Goal: Task Accomplishment & Management: Use online tool/utility

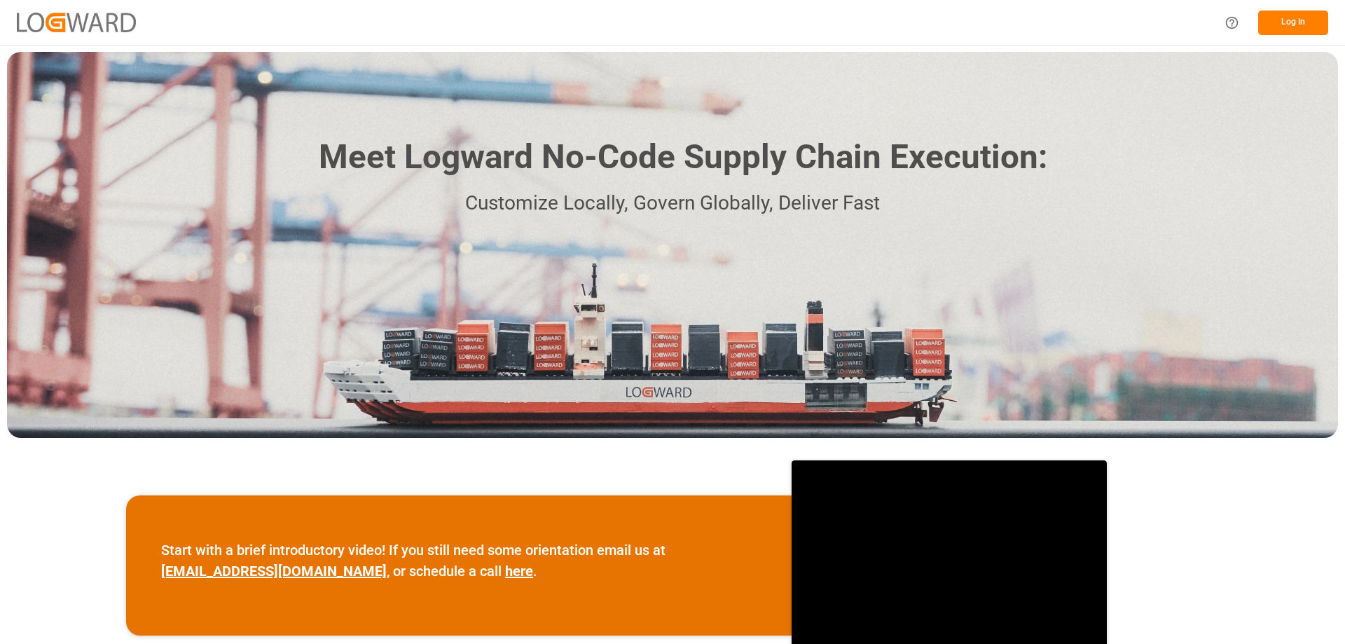
click at [1294, 23] on button "Log In" at bounding box center [1293, 23] width 70 height 25
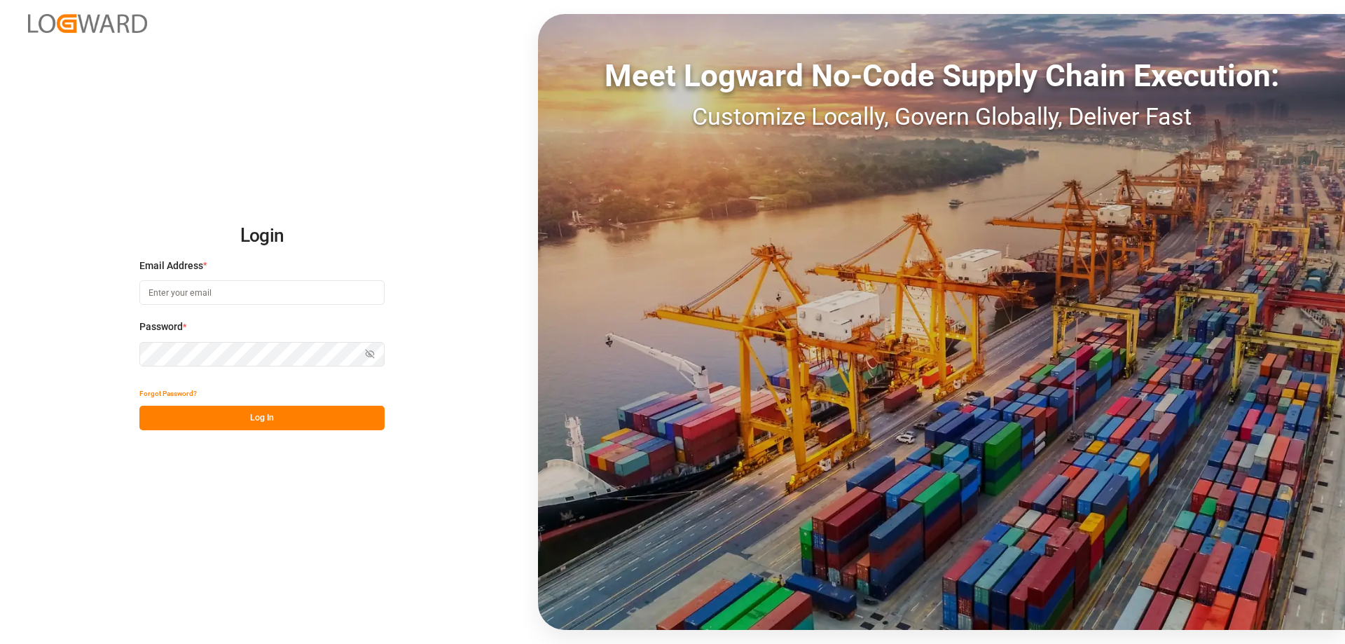
type input "melitta.dlog@delisle-sa.com"
click at [296, 417] on button "Log In" at bounding box center [261, 418] width 245 height 25
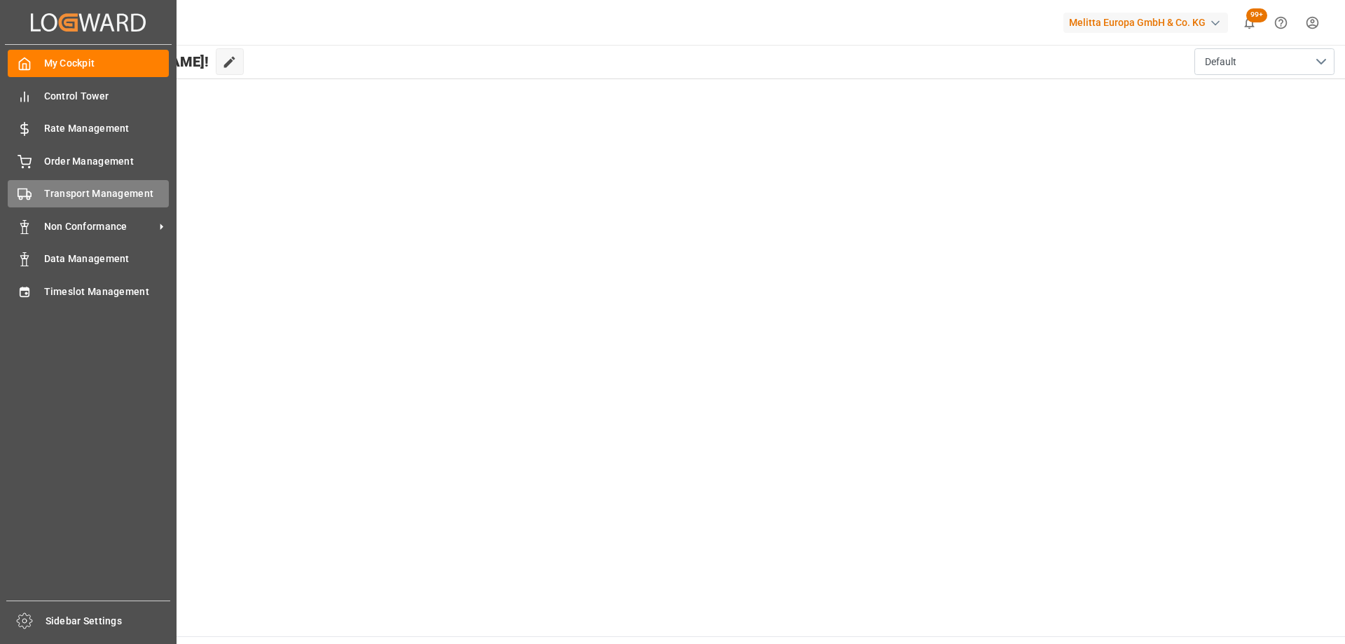
click at [88, 205] on div "Transport Management Transport Management" at bounding box center [88, 193] width 161 height 27
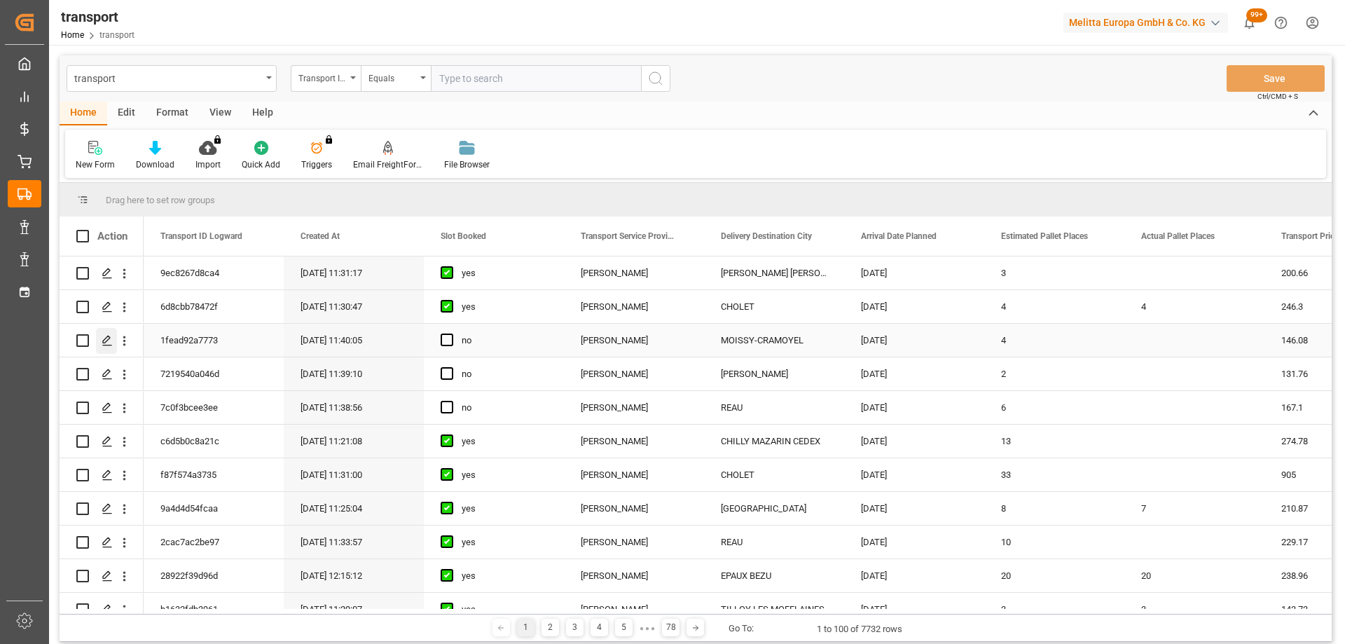
click at [106, 343] on icon "Press SPACE to select this row." at bounding box center [107, 340] width 11 height 11
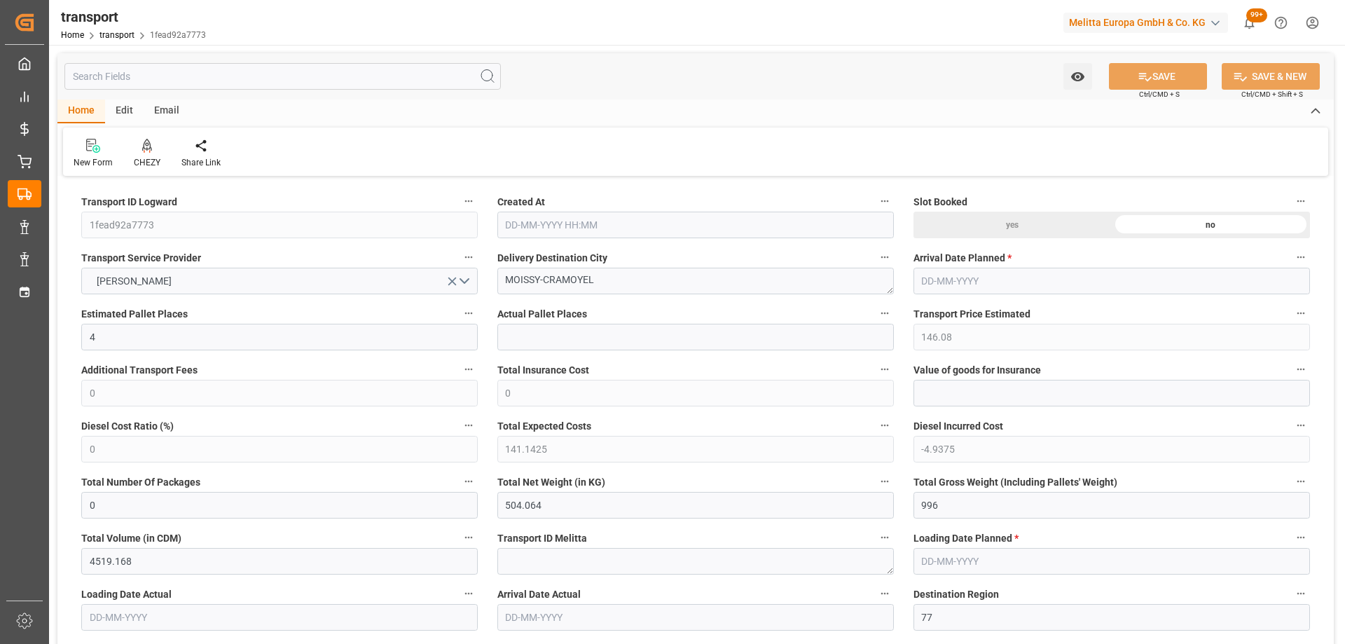
type input "4"
type input "146.08"
type input "0"
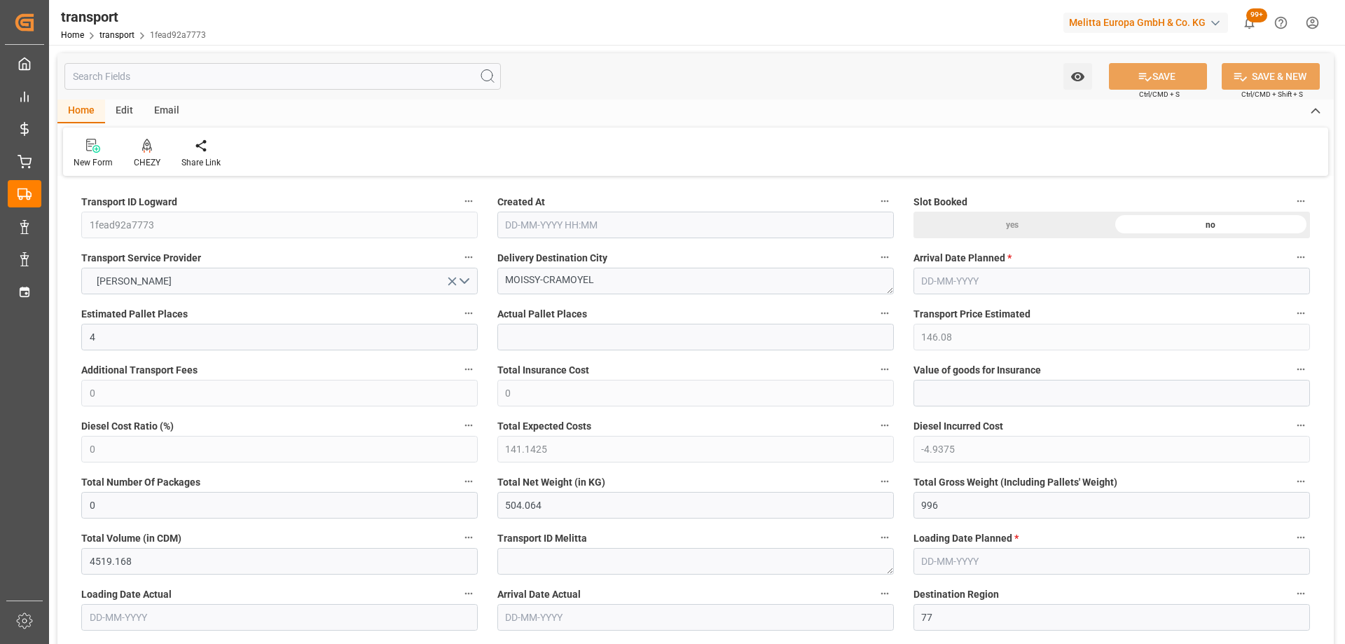
type input "141.1425"
type input "-4.9375"
type input "0"
type input "504.064"
type input "996"
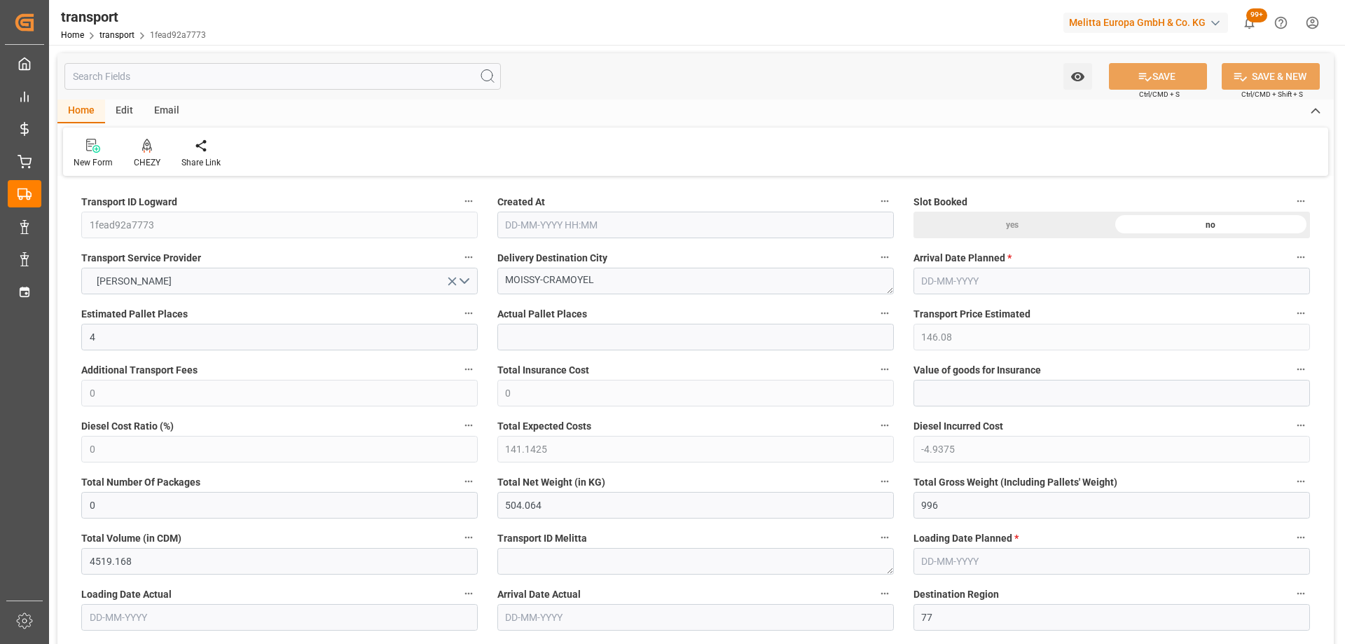
type input "4519.168"
type input "77"
type input "3"
type input "160"
type input "4"
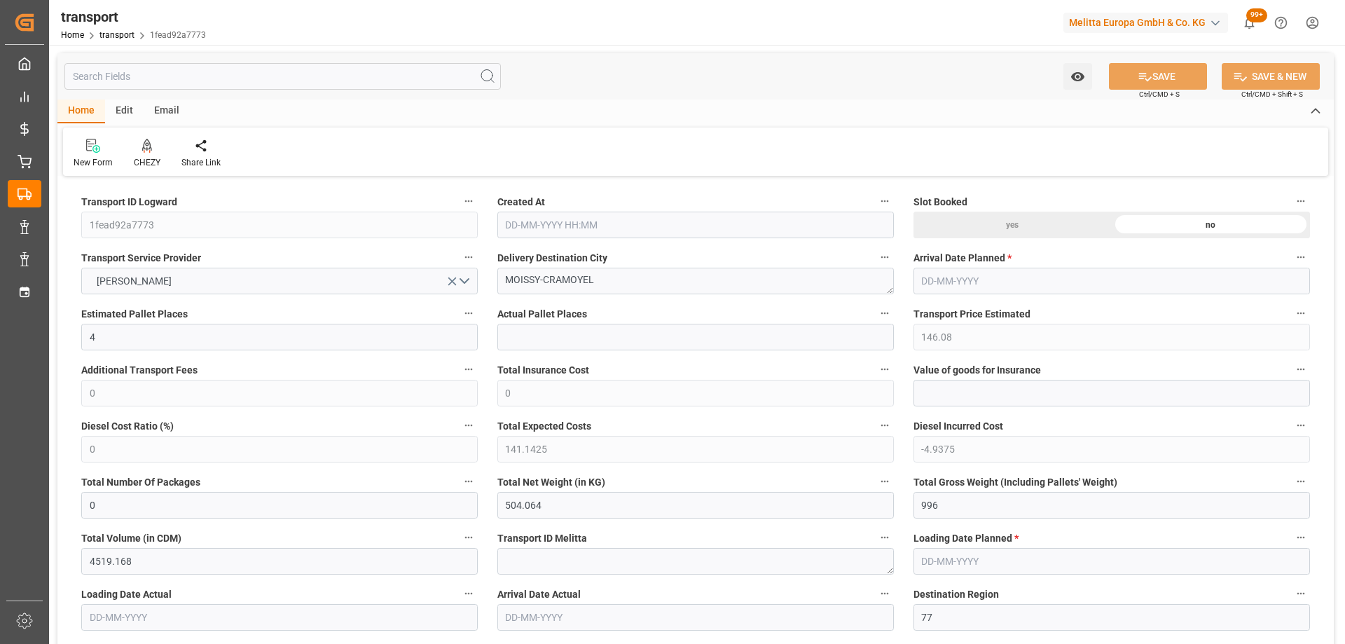
type input "101"
type input "830.72"
type input "0"
type input "4710.8598"
type input "0"
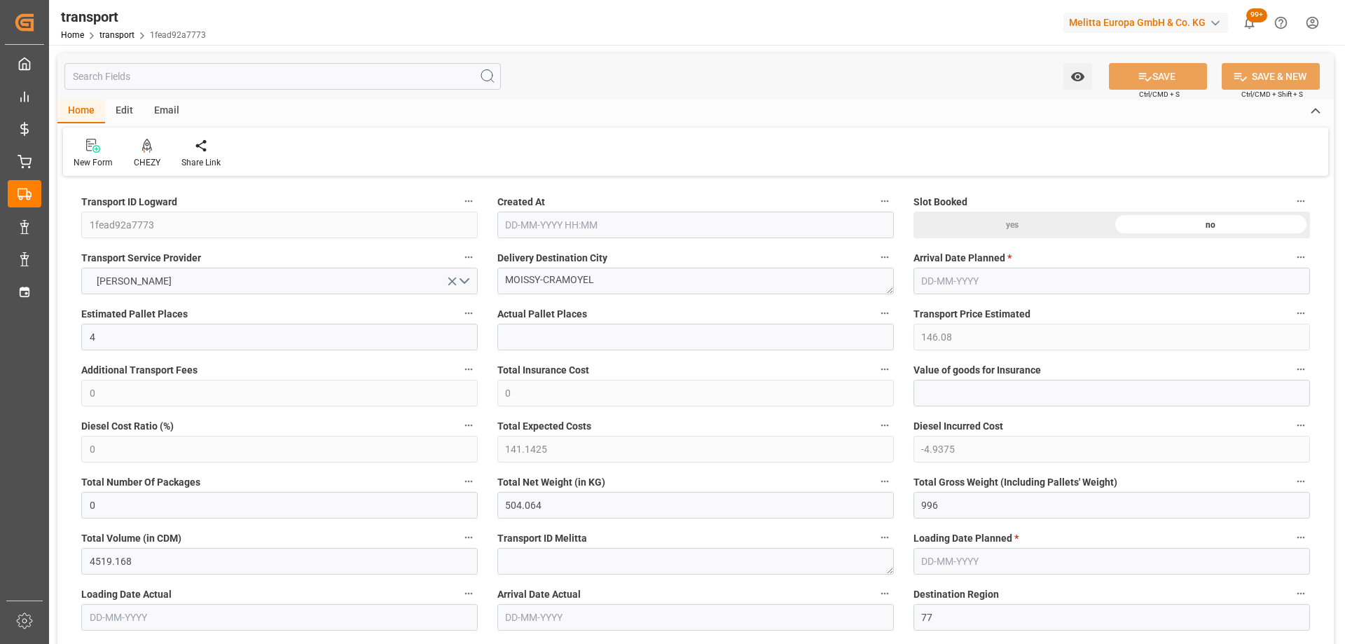
type input "0"
type input "21"
type input "35"
type input "15-10-2025 11:40"
type input "[DATE]"
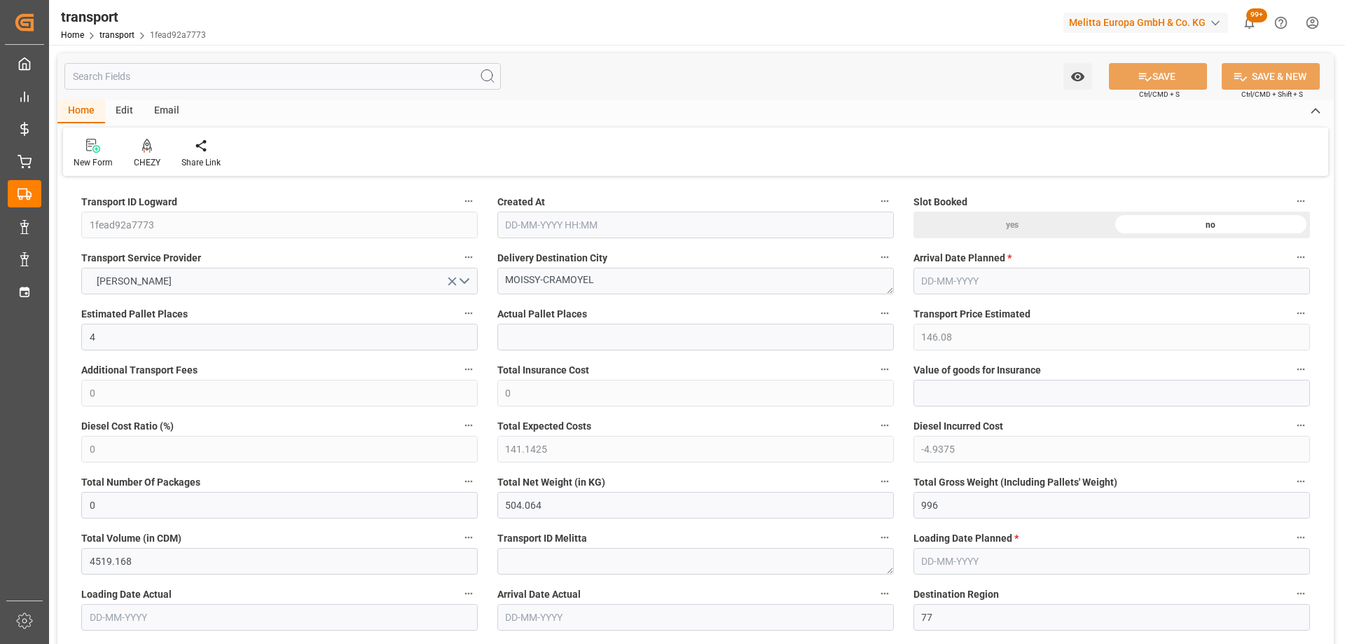
type input "[DATE]"
drag, startPoint x: 603, startPoint y: 284, endPoint x: 404, endPoint y: 286, distance: 198.9
click at [146, 151] on icon at bounding box center [147, 146] width 10 height 14
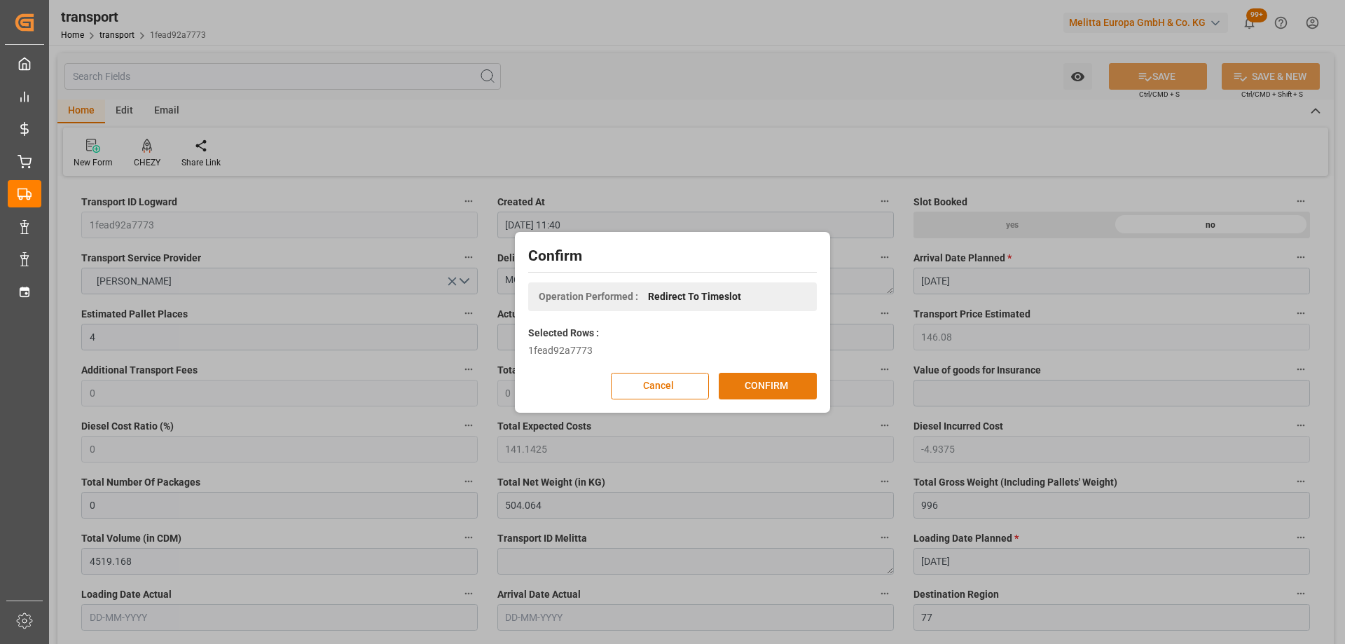
click at [742, 380] on button "CONFIRM" at bounding box center [768, 386] width 98 height 27
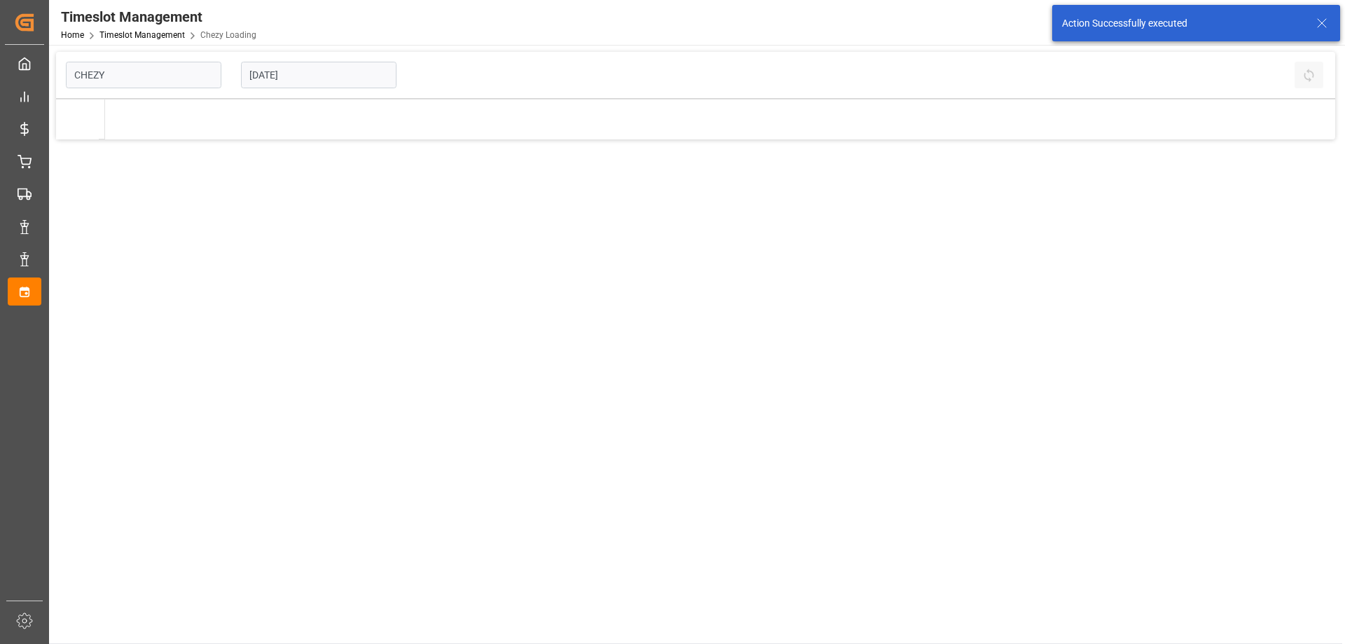
type input "Chezy Loading"
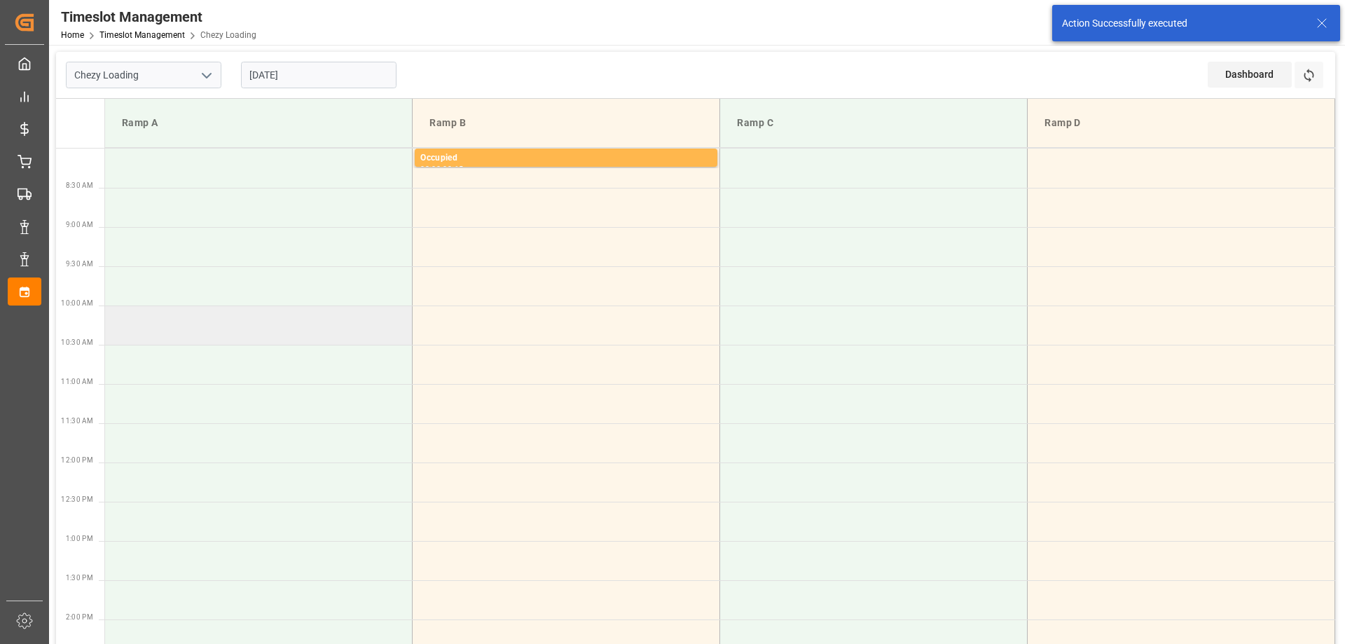
click at [311, 338] on td at bounding box center [258, 324] width 307 height 39
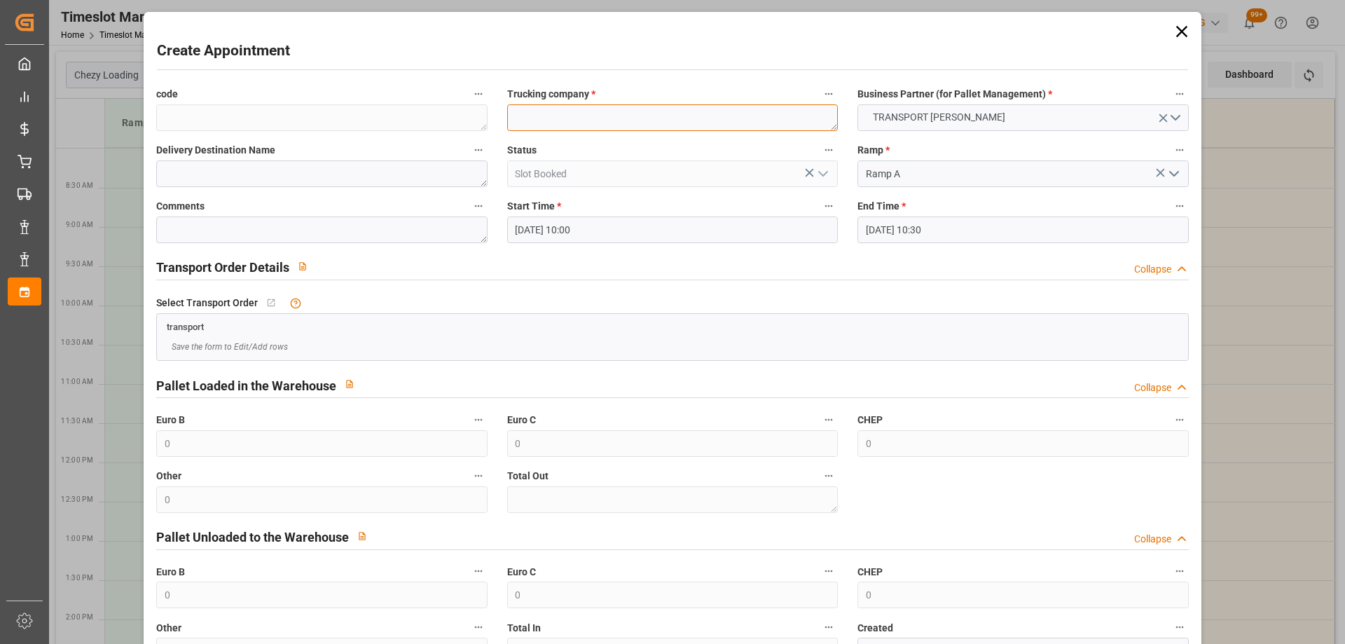
paste textarea "MOISSY-CRAMOYEL"
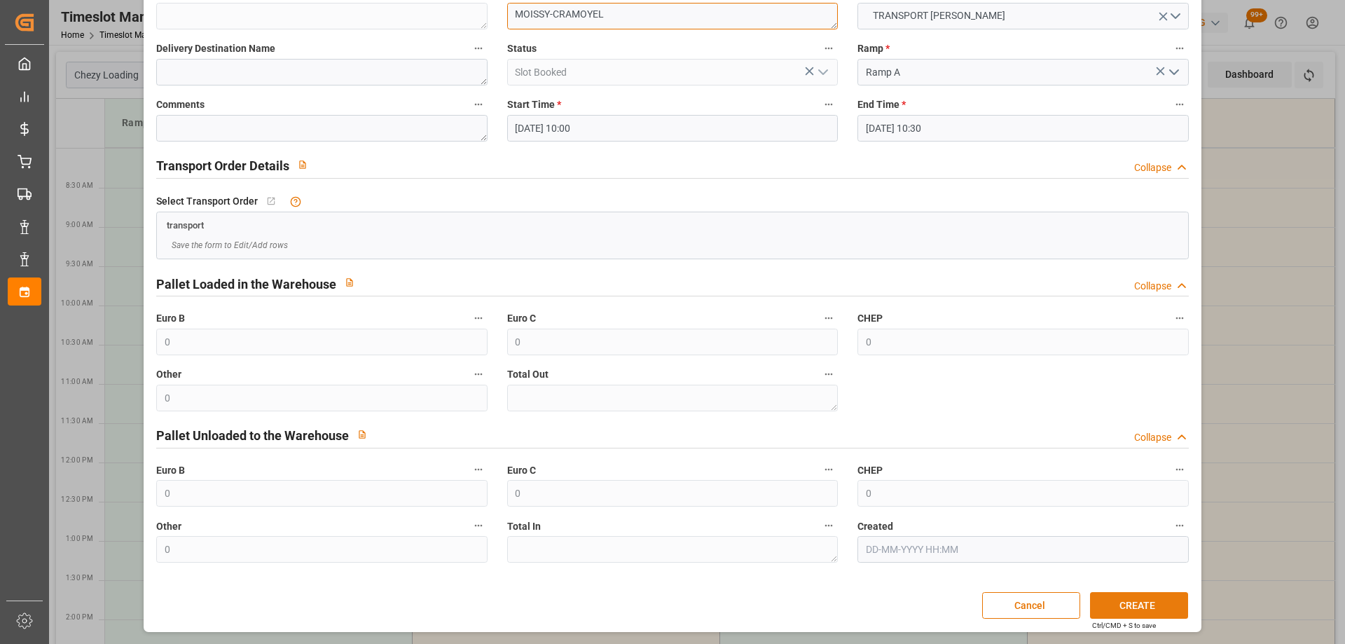
type textarea "MOISSY-CRAMOYEL"
click at [1116, 600] on button "CREATE" at bounding box center [1139, 605] width 98 height 27
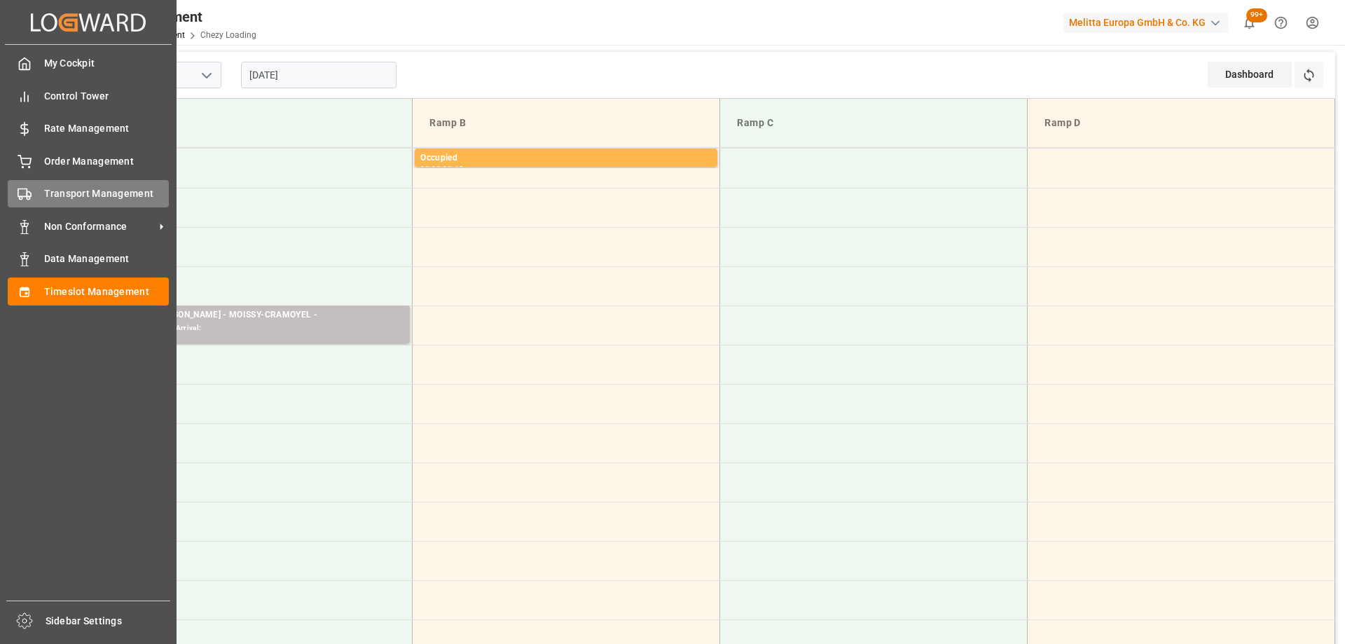
click at [40, 194] on div "Transport Management Transport Management" at bounding box center [88, 193] width 161 height 27
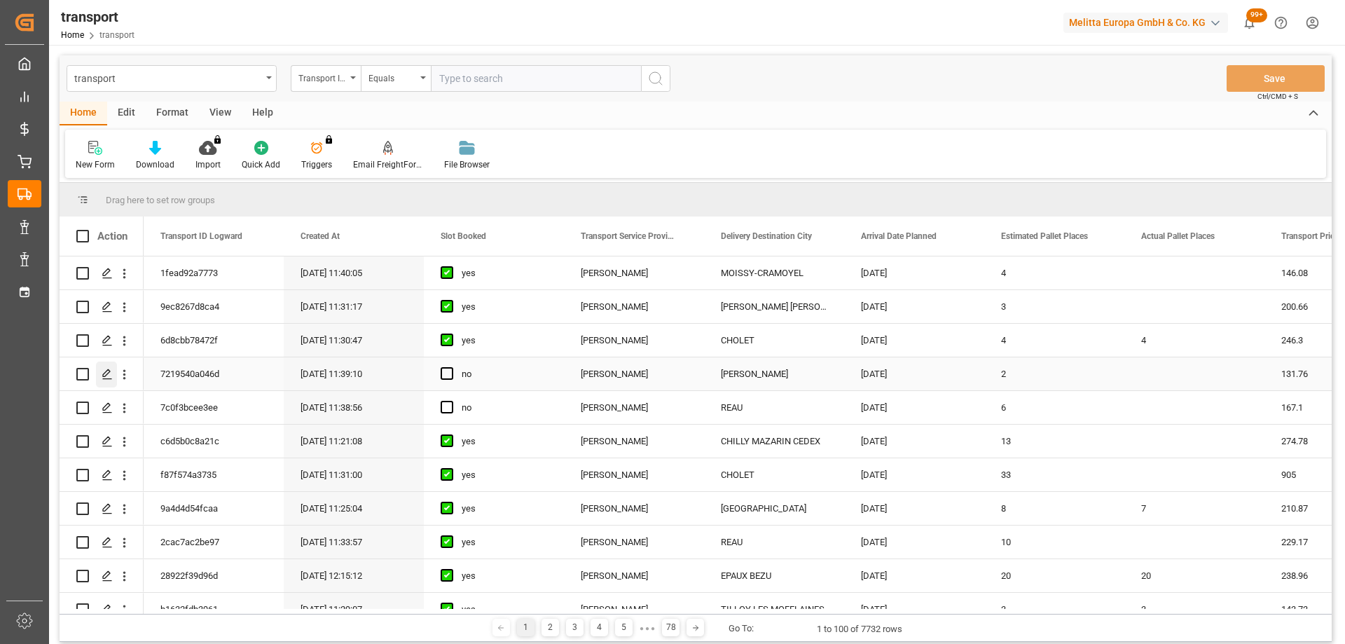
click at [103, 369] on icon "Press SPACE to select this row." at bounding box center [107, 373] width 11 height 11
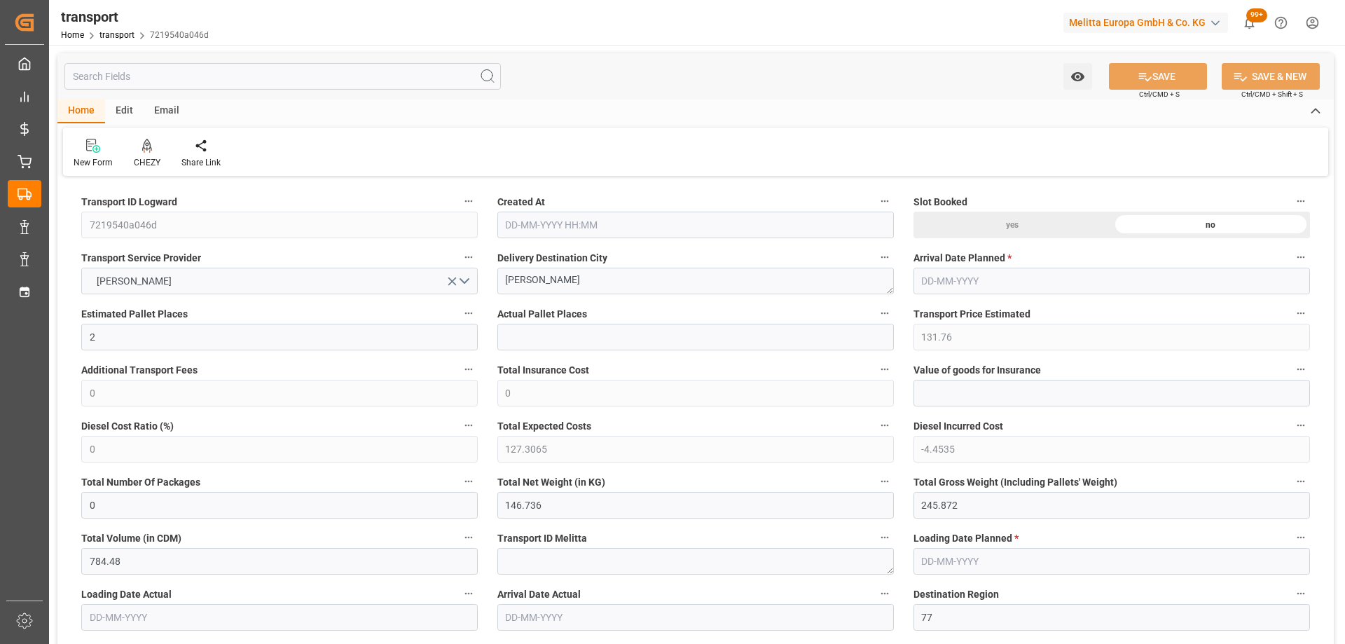
type input "2"
type input "131.76"
type input "0"
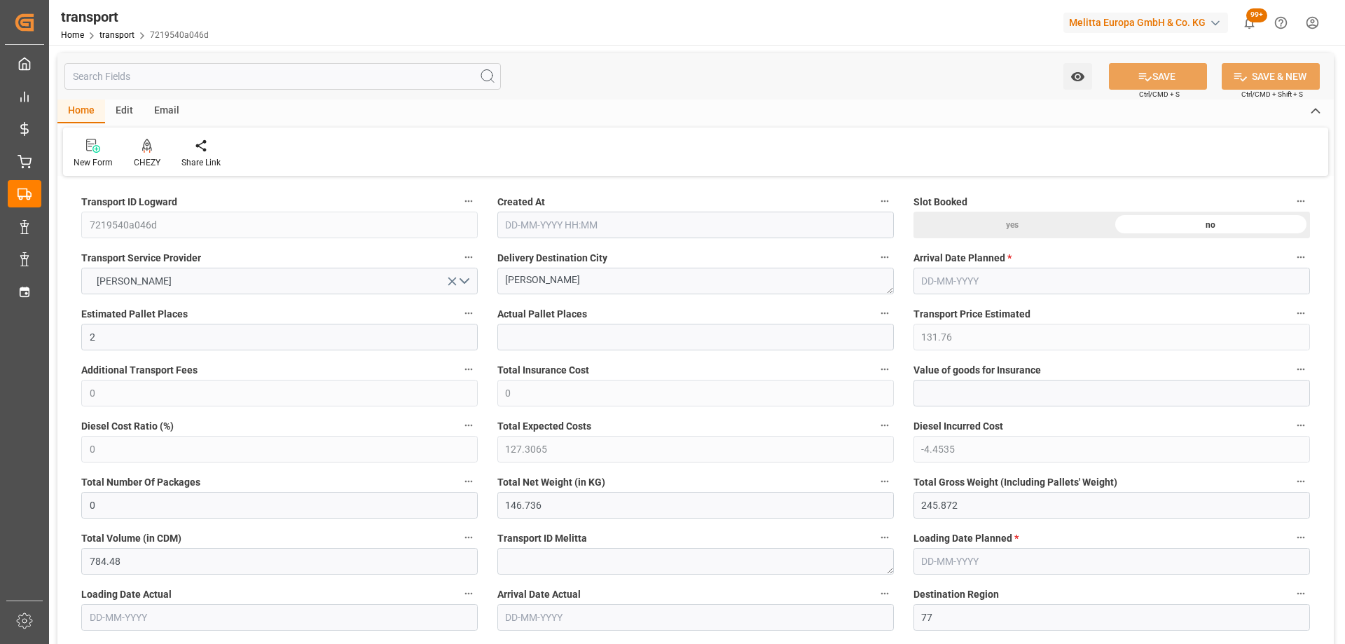
type input "127.3065"
type input "-4.4535"
type input "0"
type input "146.736"
type input "245.872"
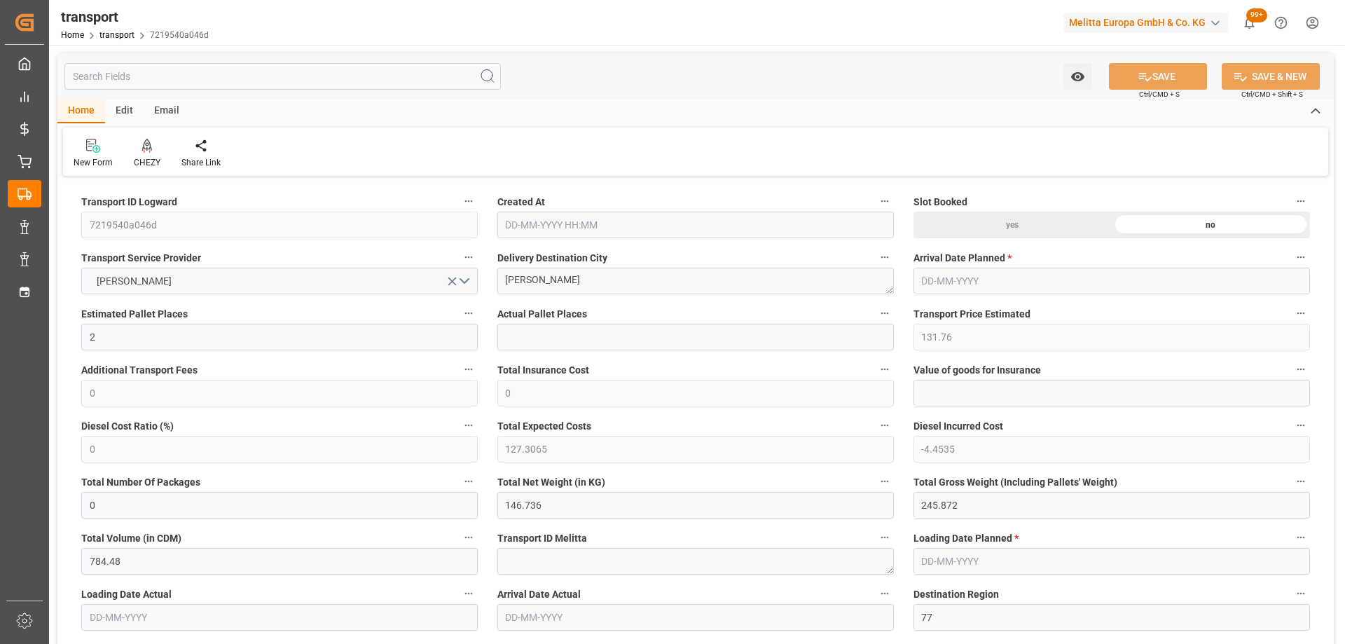
type input "784.48"
type input "77"
type input "0"
type input "84"
type input "2"
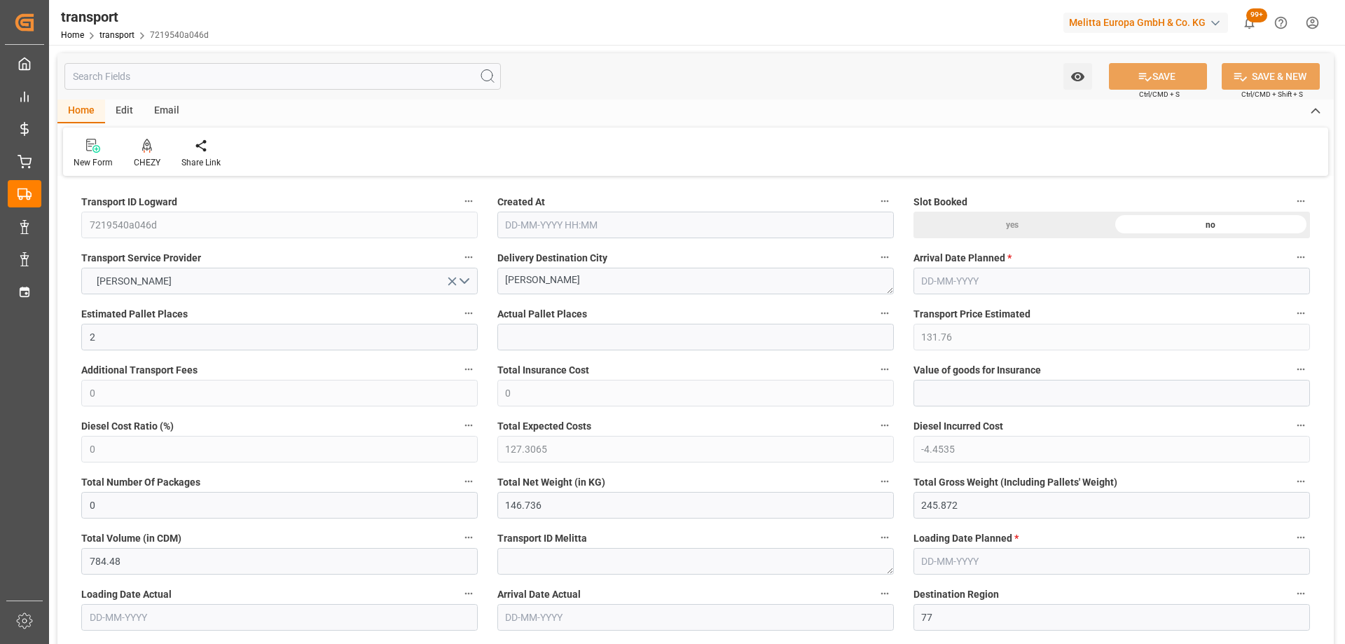
type input "101"
type input "195.4"
type input "0"
type input "4710.8598"
type input "0"
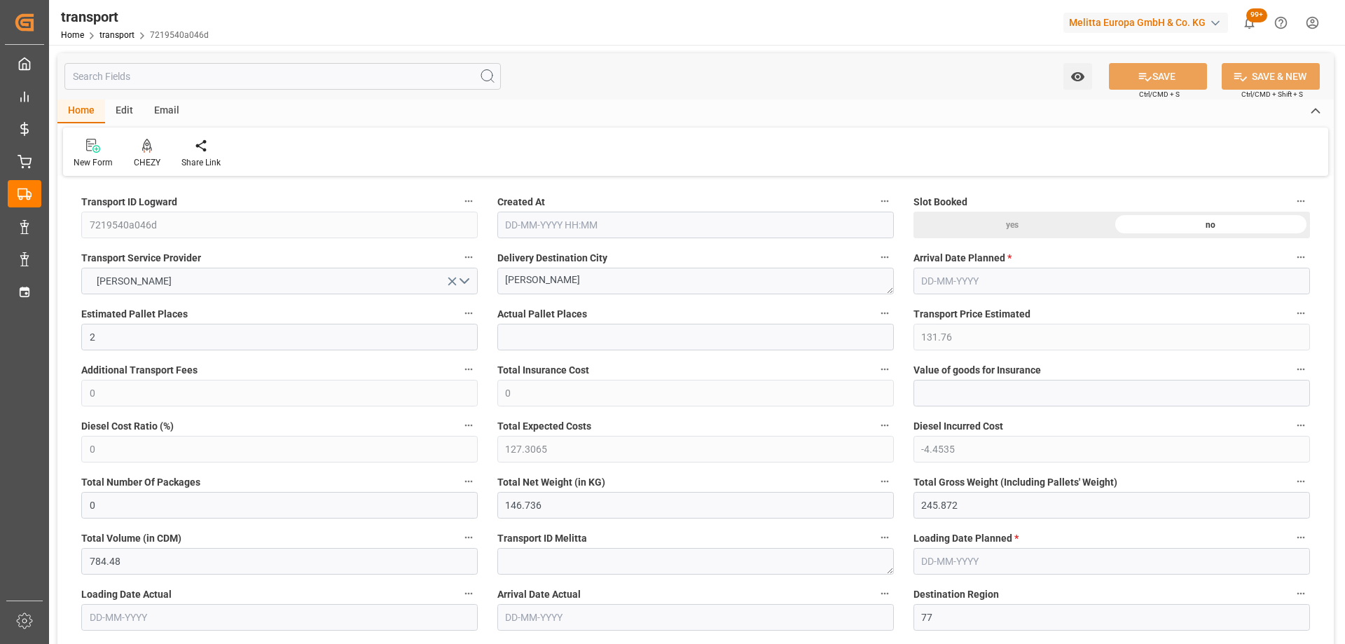
type input "0"
type input "21"
type input "35"
type input "15-10-2025 11:39"
type input "[DATE]"
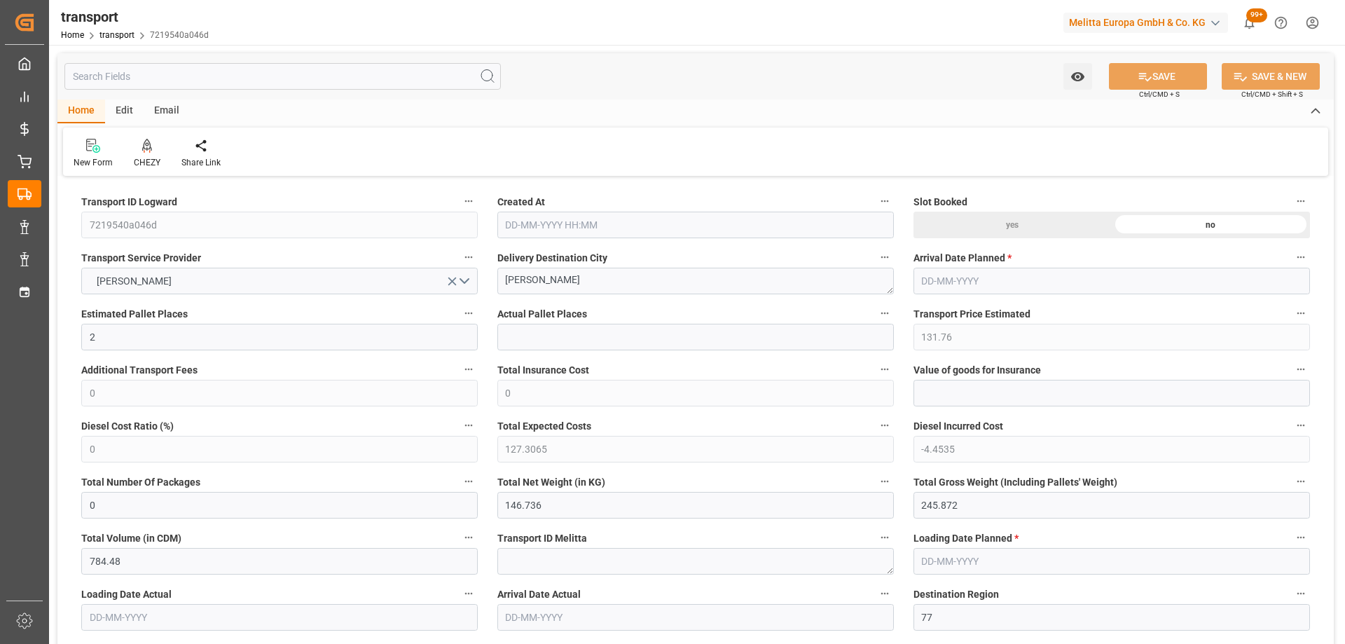
type input "[DATE]"
drag, startPoint x: 609, startPoint y: 279, endPoint x: 370, endPoint y: 308, distance: 241.3
click at [144, 148] on icon at bounding box center [147, 145] width 10 height 12
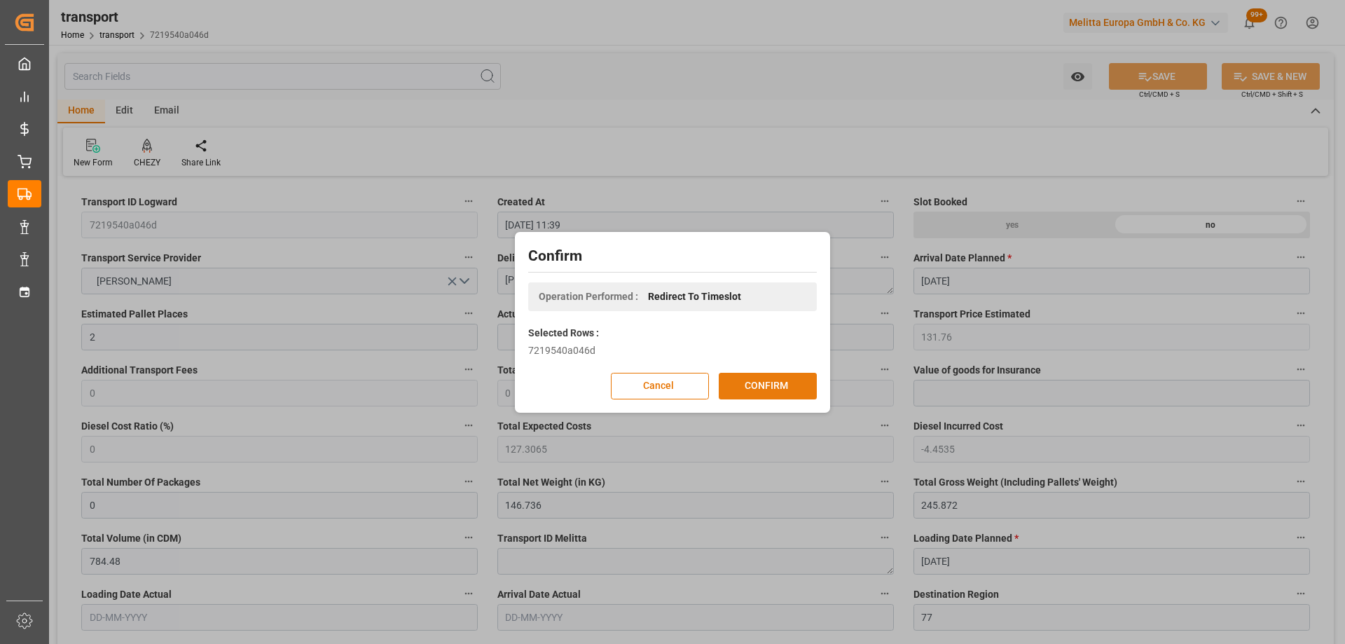
click at [783, 389] on button "CONFIRM" at bounding box center [768, 386] width 98 height 27
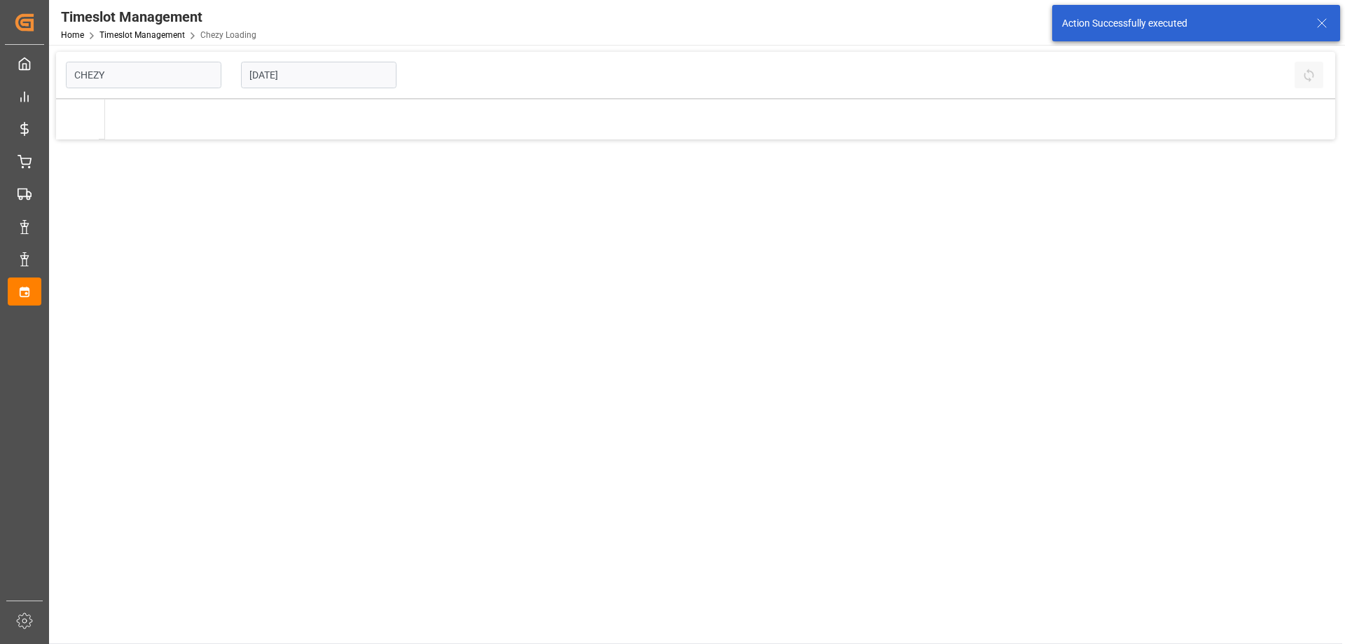
type input "Chezy Loading"
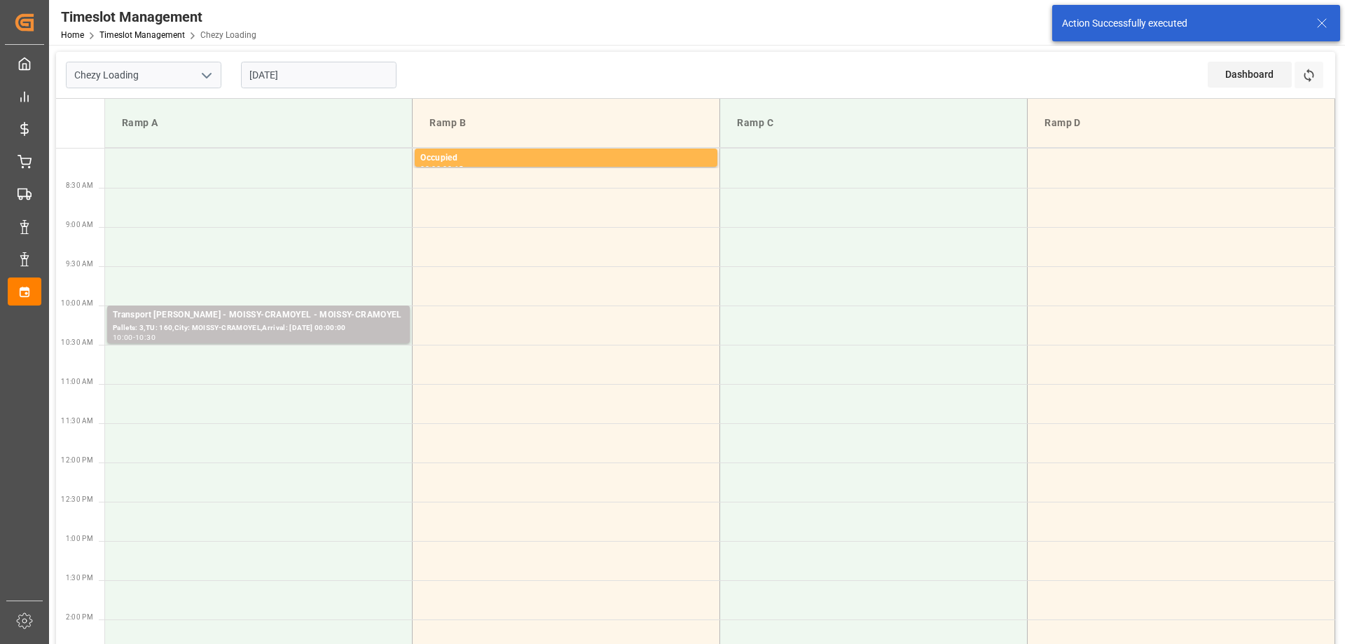
click at [333, 370] on td at bounding box center [258, 364] width 307 height 39
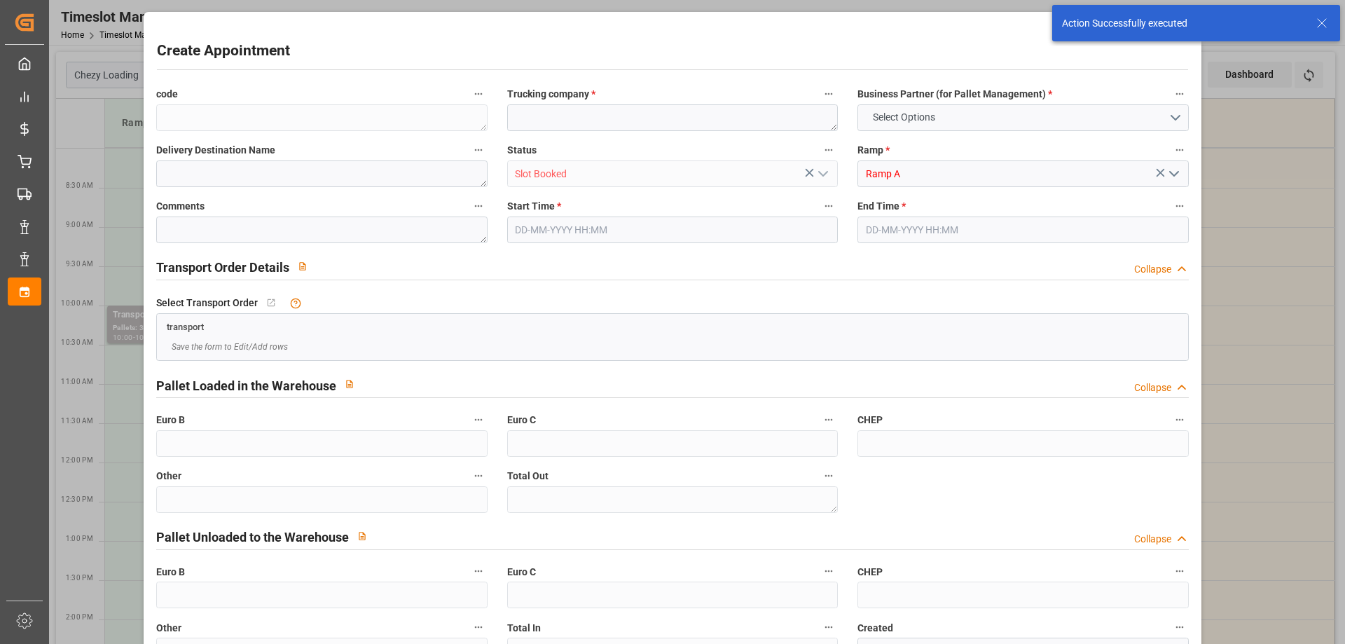
type input "0"
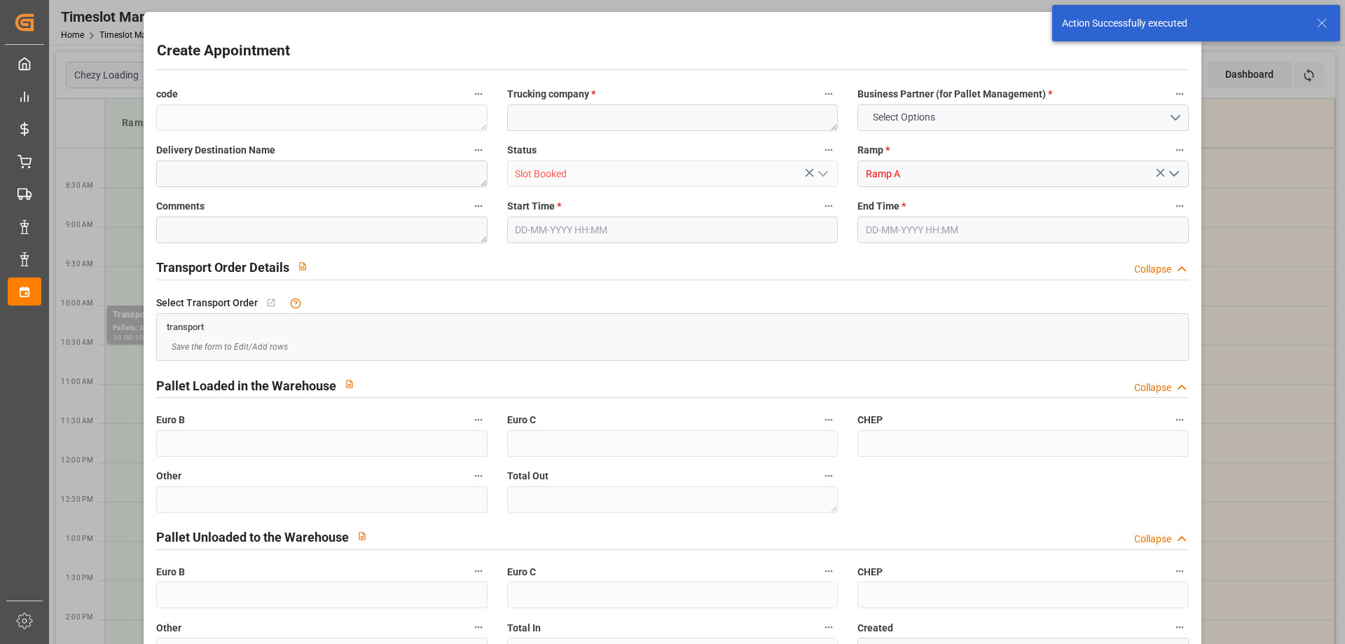
type input "0"
type input "21-10-2025 10:30"
type input "21-10-2025 10:45"
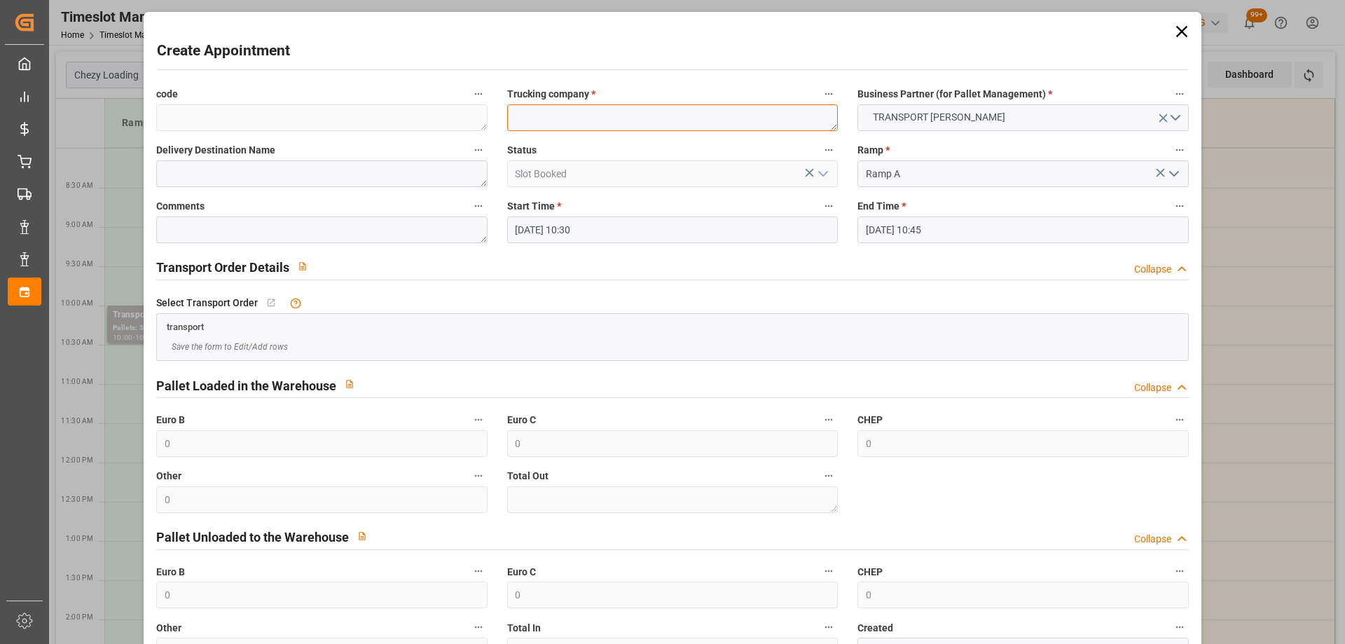
paste textarea "[PERSON_NAME]"
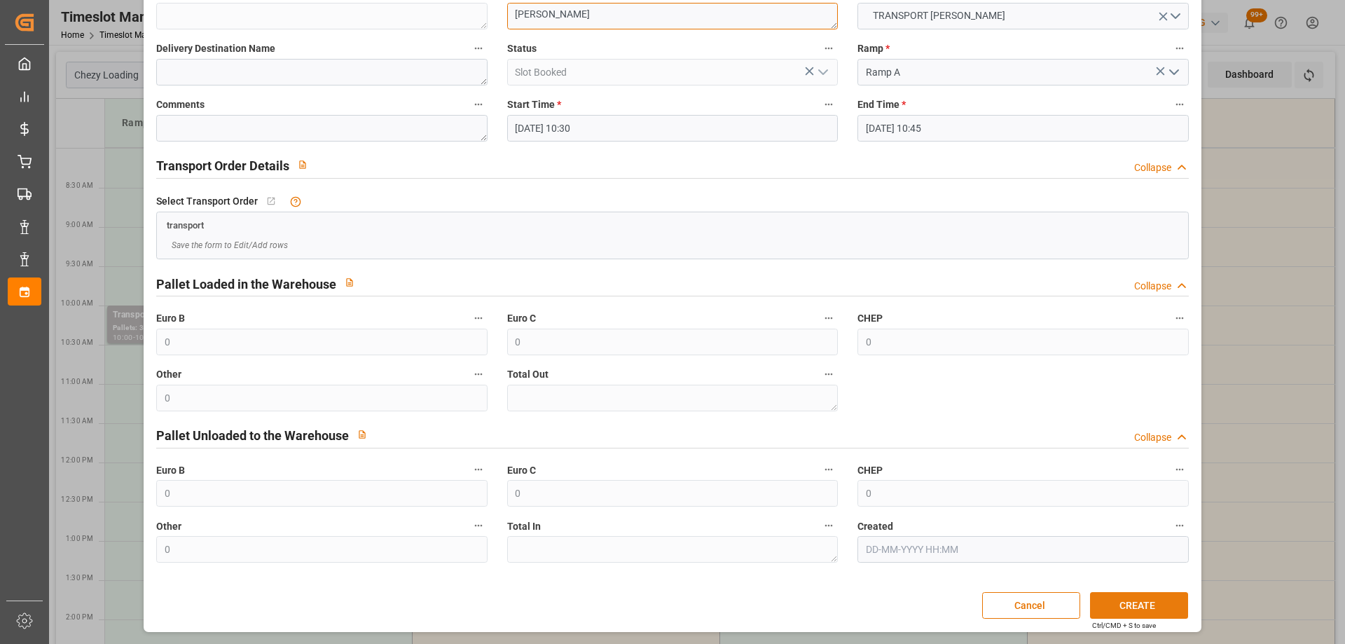
type textarea "[PERSON_NAME]"
click at [1120, 610] on button "CREATE" at bounding box center [1139, 605] width 98 height 27
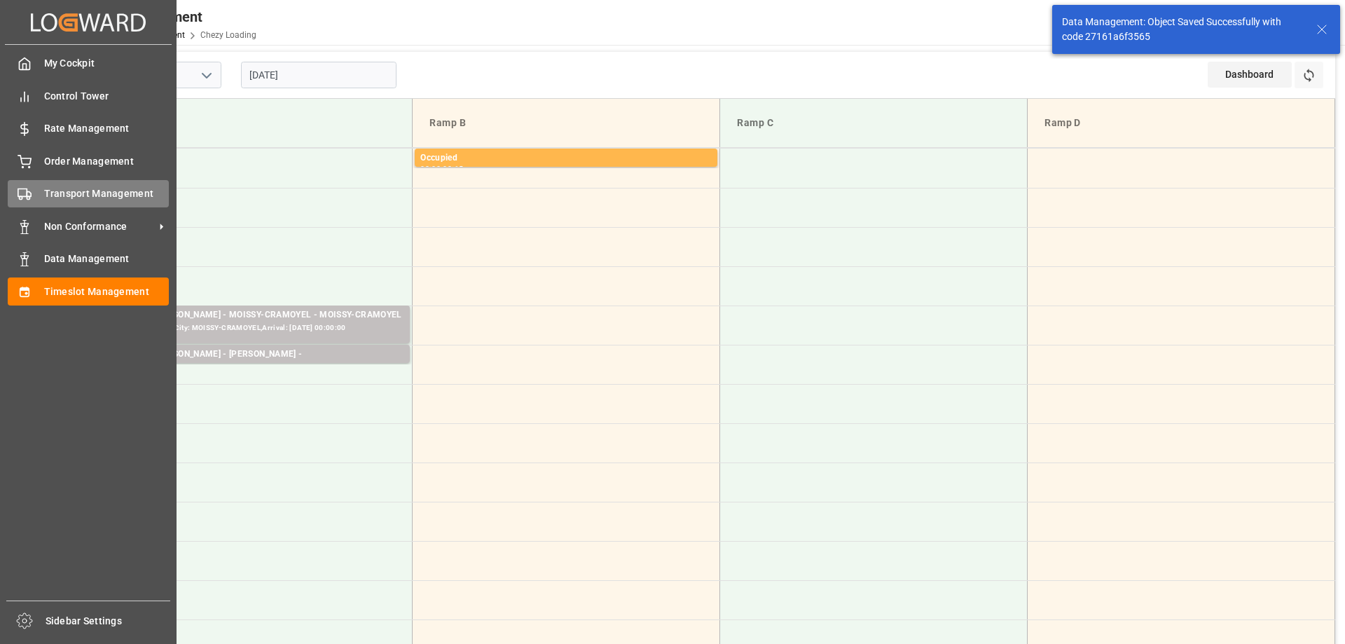
click at [33, 200] on div "Transport Management Transport Management" at bounding box center [88, 193] width 161 height 27
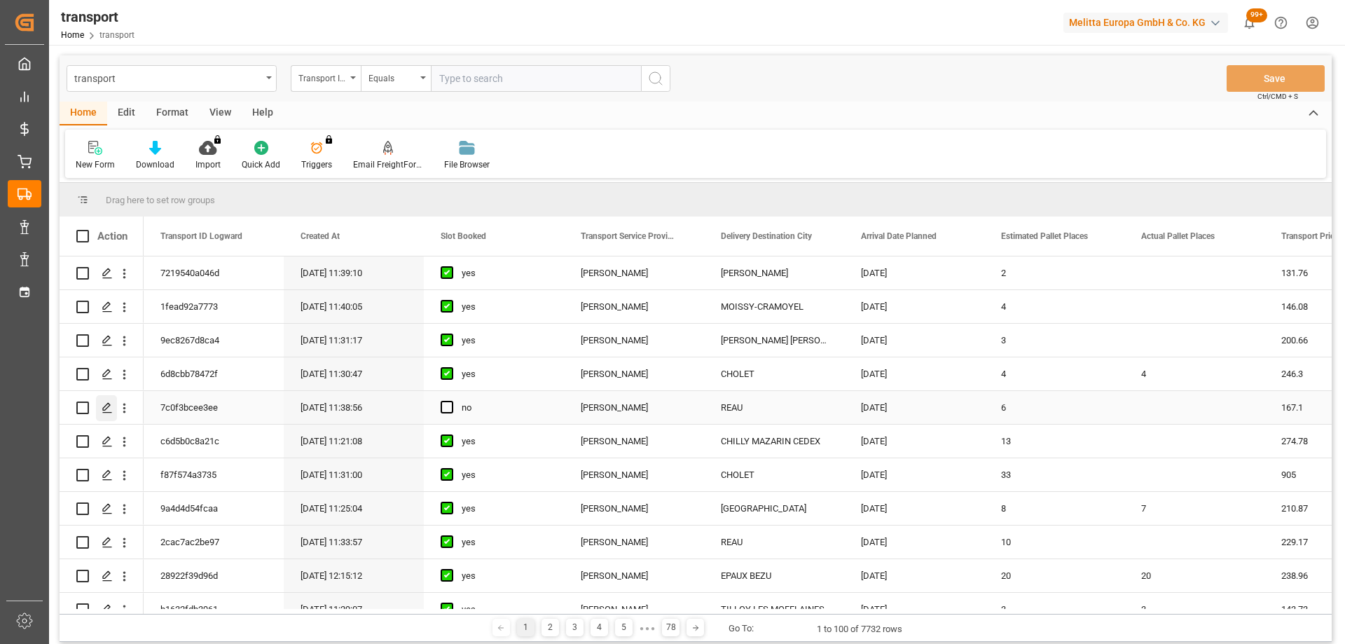
click at [105, 405] on icon "Press SPACE to select this row." at bounding box center [107, 407] width 11 height 11
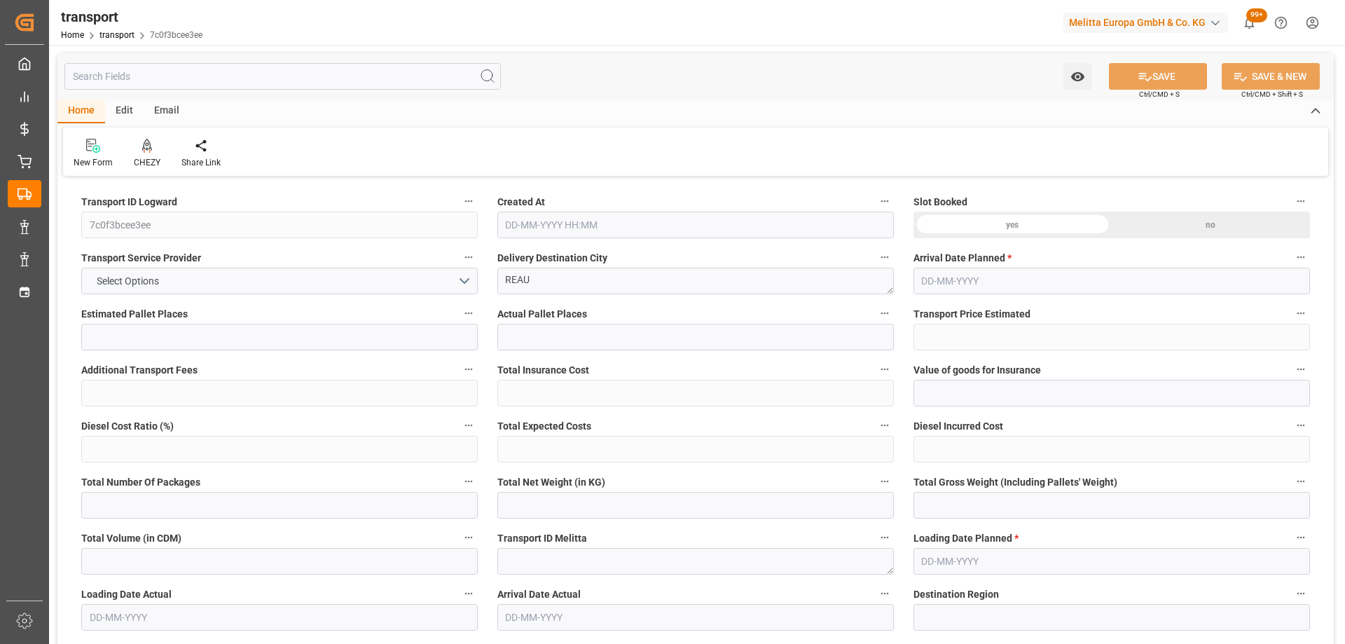
type input "6"
type input "167.1"
type input "0"
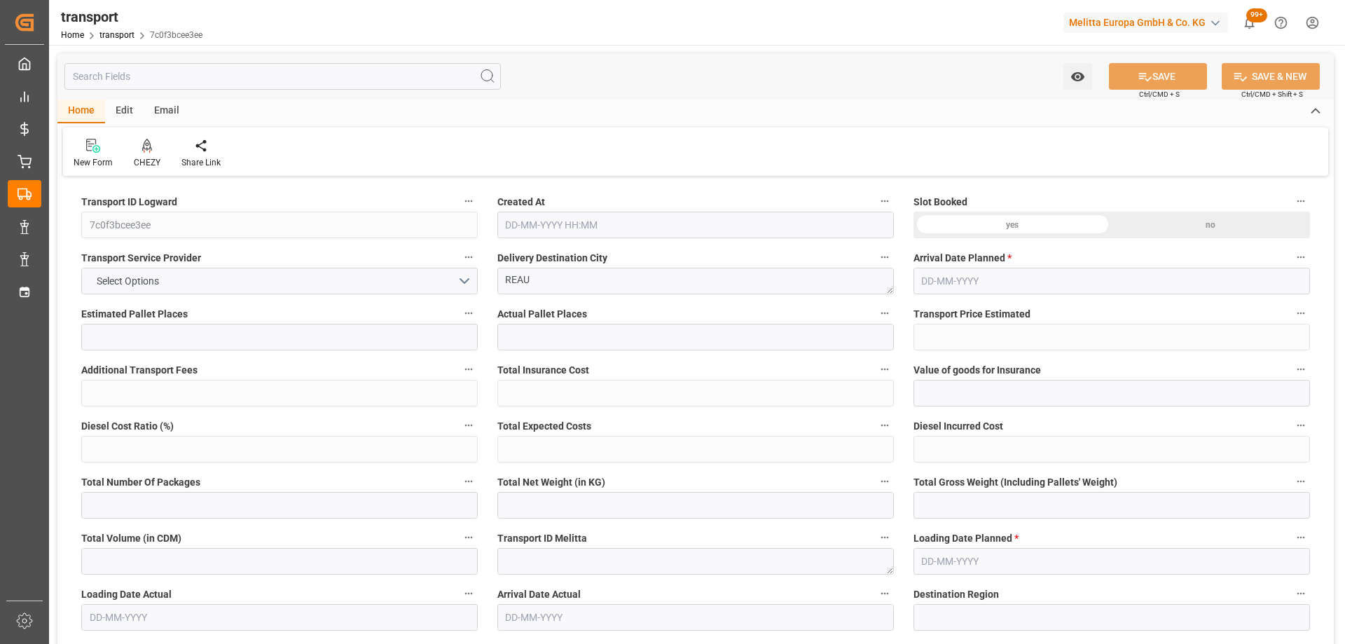
type input "161.452"
type input "-5.648"
type input "0"
type input "1282.184"
type input "1752.944"
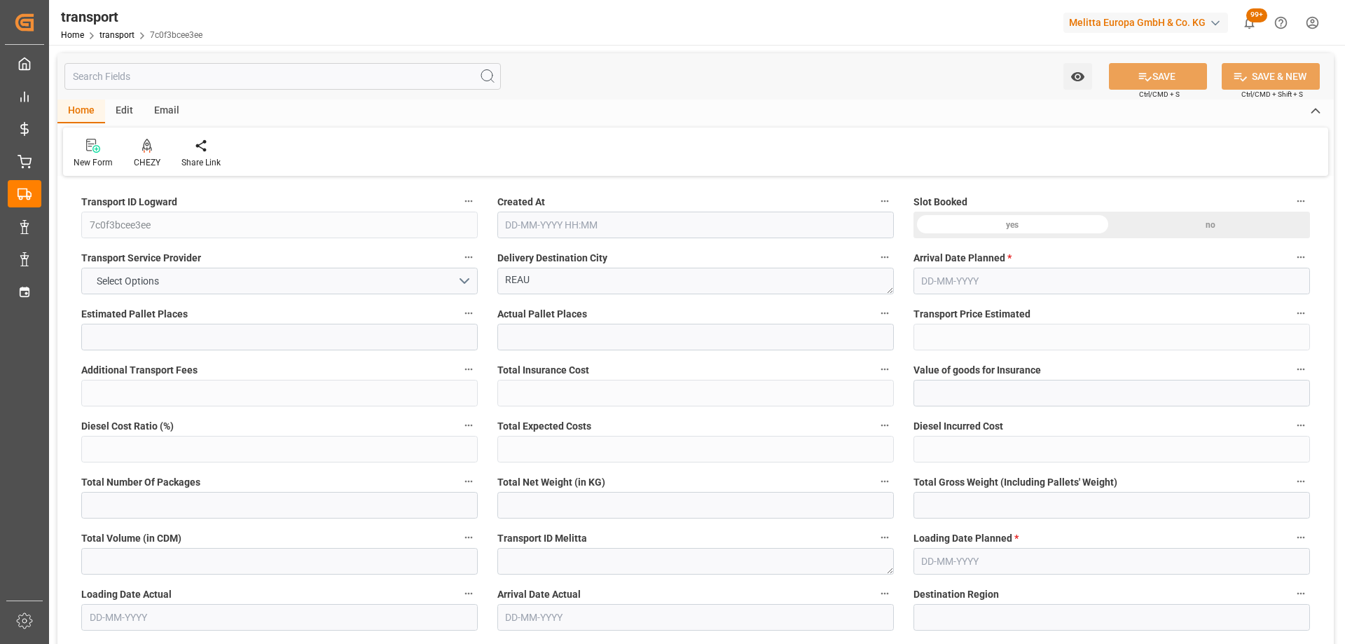
type input "4848.216"
type input "77"
type input "1"
type input "348"
type input "11"
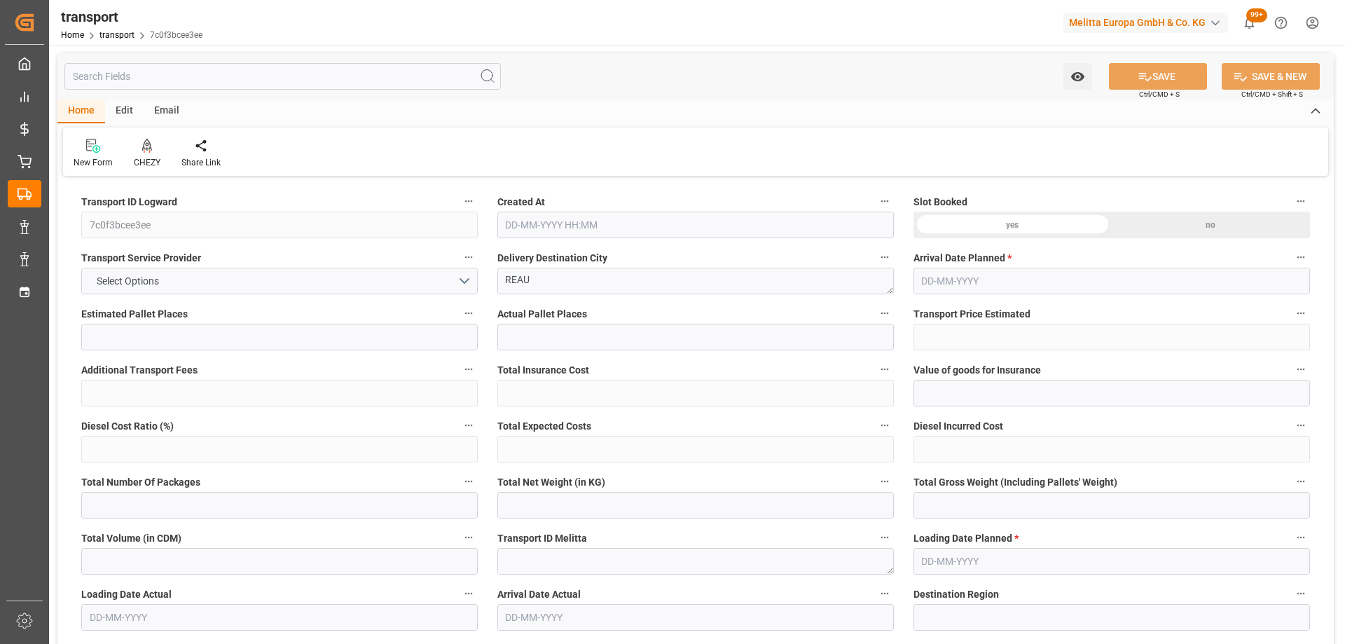
type input "101"
type input "1490.344"
type input "0"
type input "4710.8598"
type input "0"
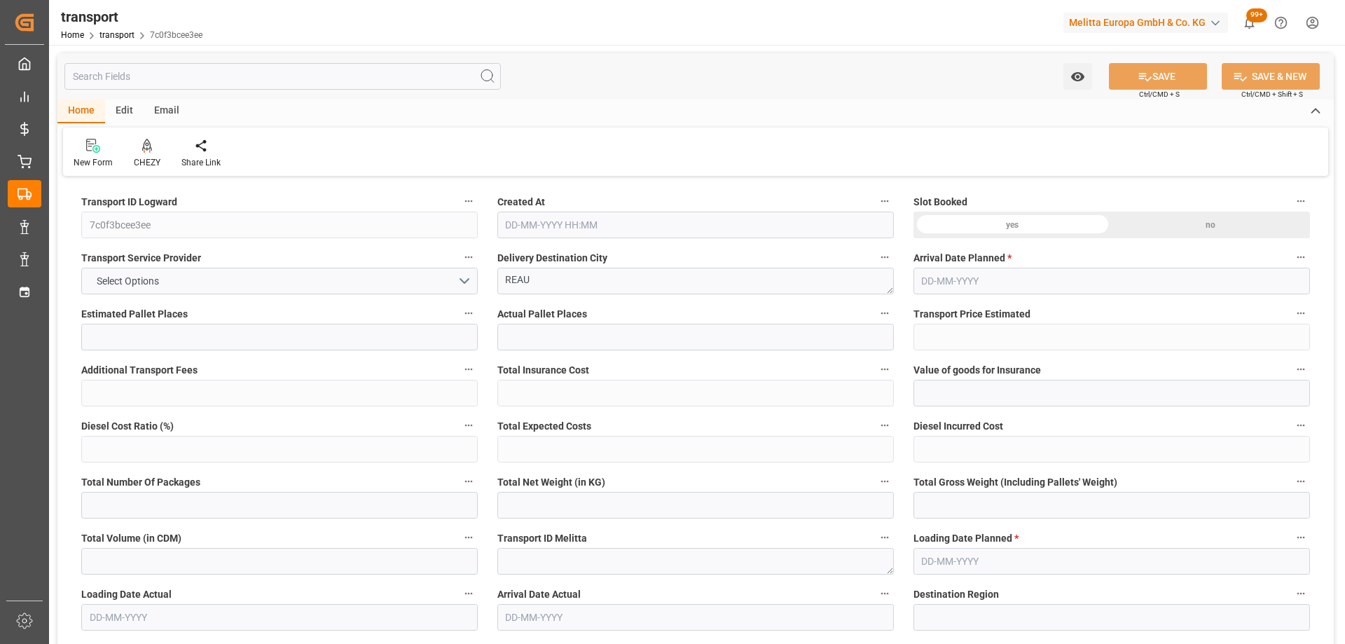
type input "0"
type input "21"
type input "35"
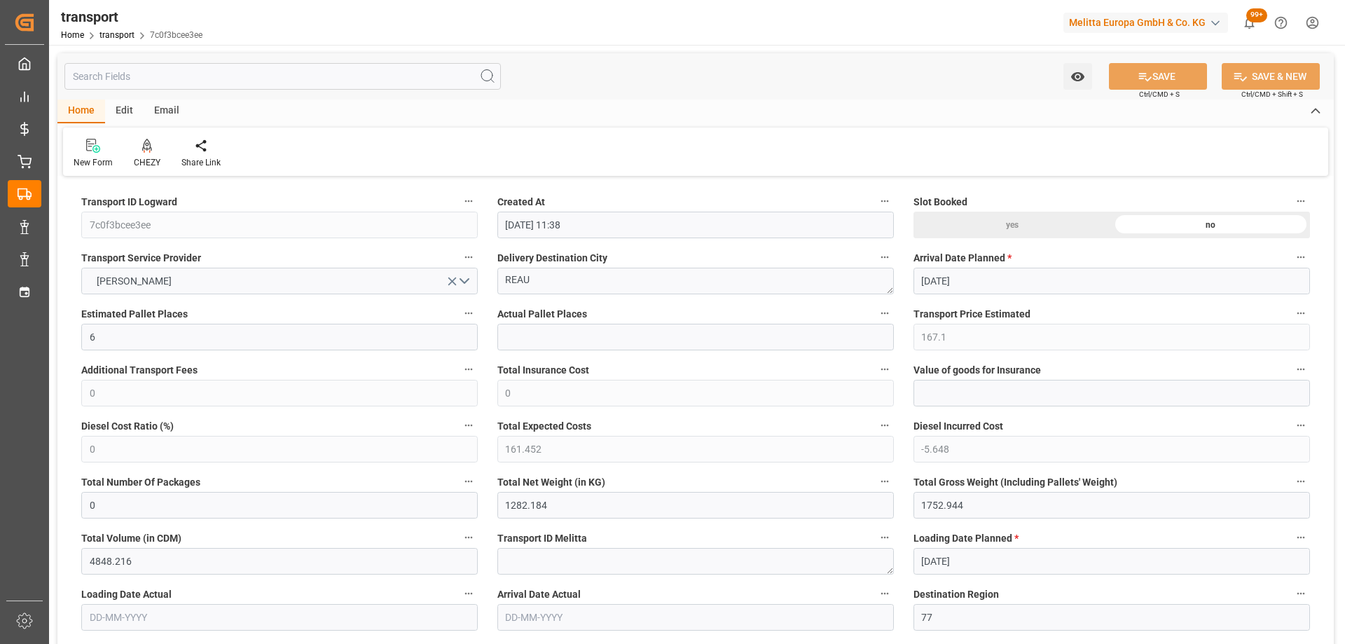
type input "15-10-2025 11:38"
type input "[DATE]"
drag, startPoint x: 554, startPoint y: 286, endPoint x: 392, endPoint y: 291, distance: 162.6
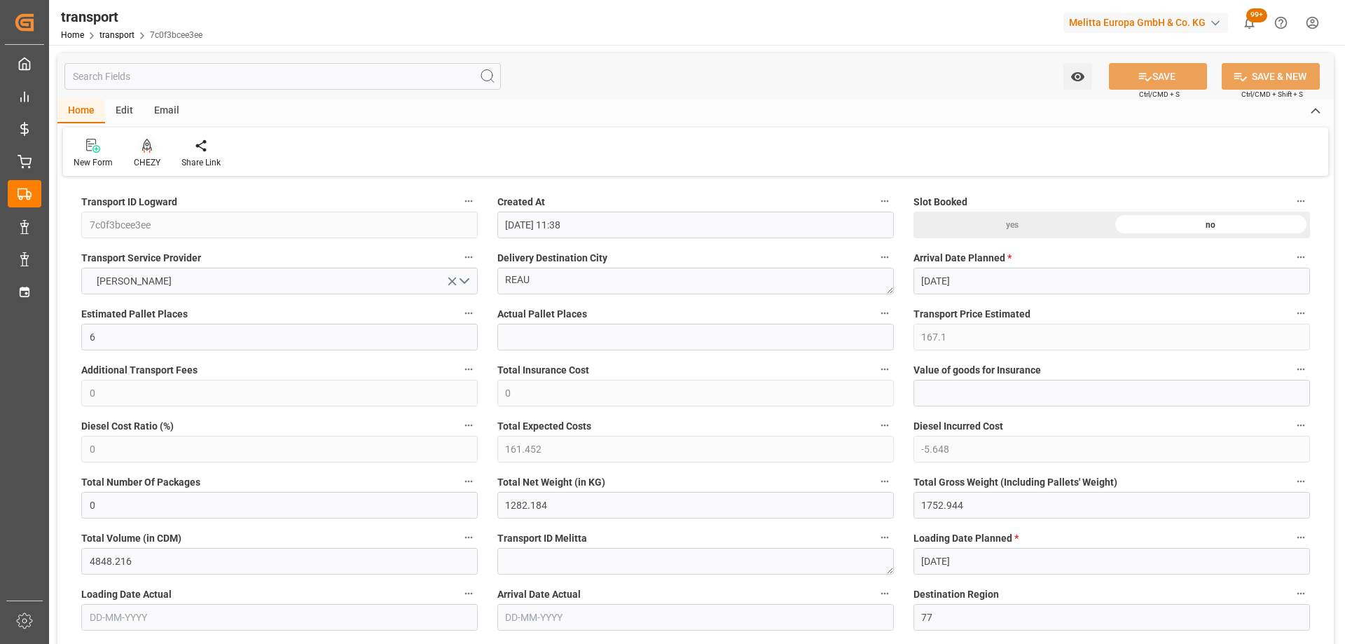
click at [139, 153] on div "CHEZY" at bounding box center [147, 153] width 48 height 31
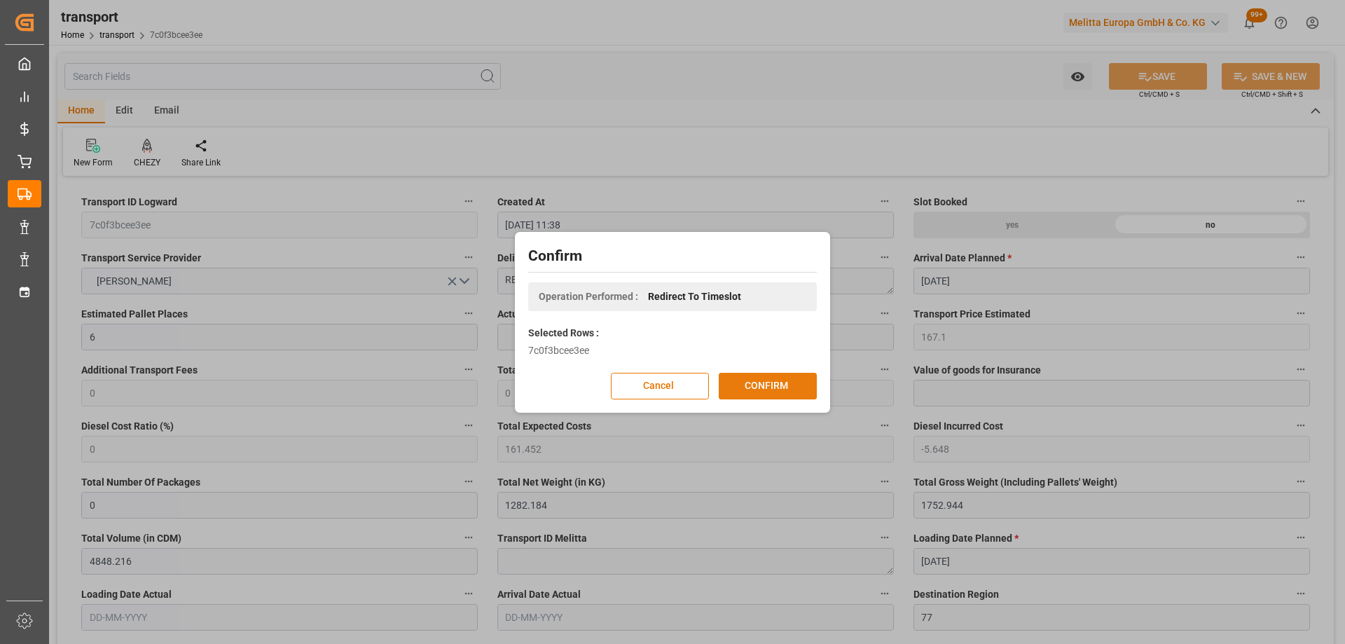
click at [764, 386] on button "CONFIRM" at bounding box center [768, 386] width 98 height 27
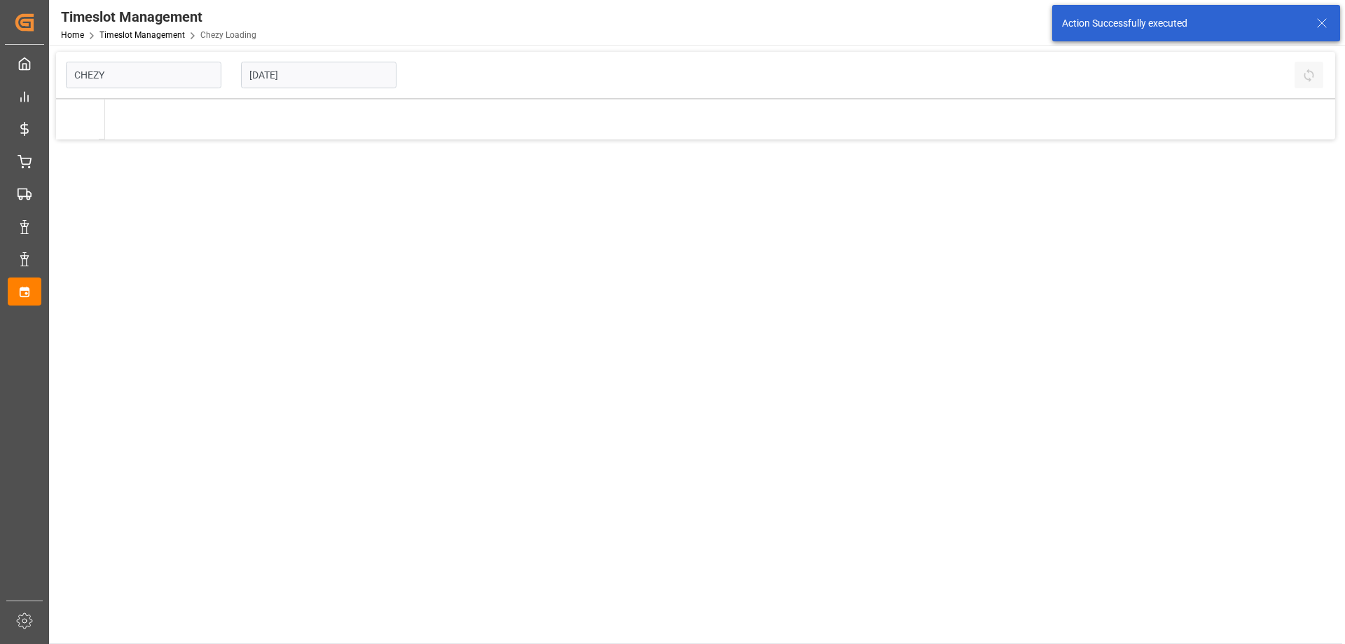
type input "Chezy Loading"
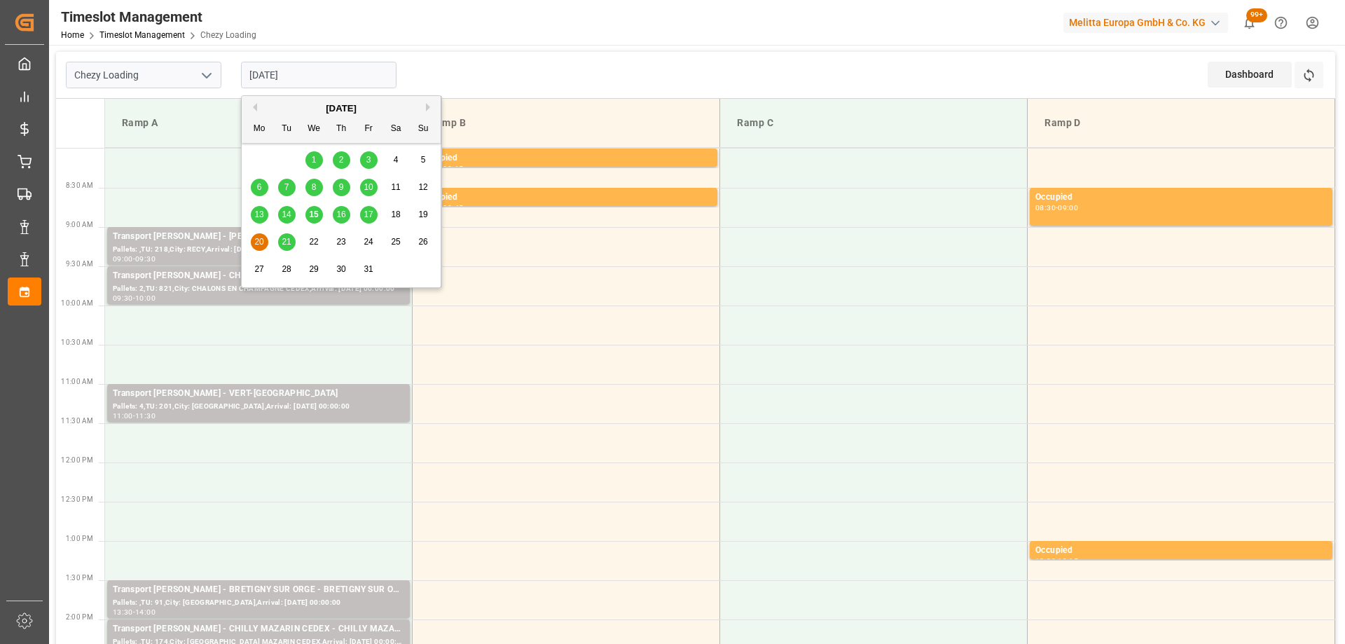
click at [328, 75] on input "[DATE]" at bounding box center [318, 75] width 155 height 27
click at [371, 214] on span "17" at bounding box center [368, 214] width 9 height 10
type input "[DATE]"
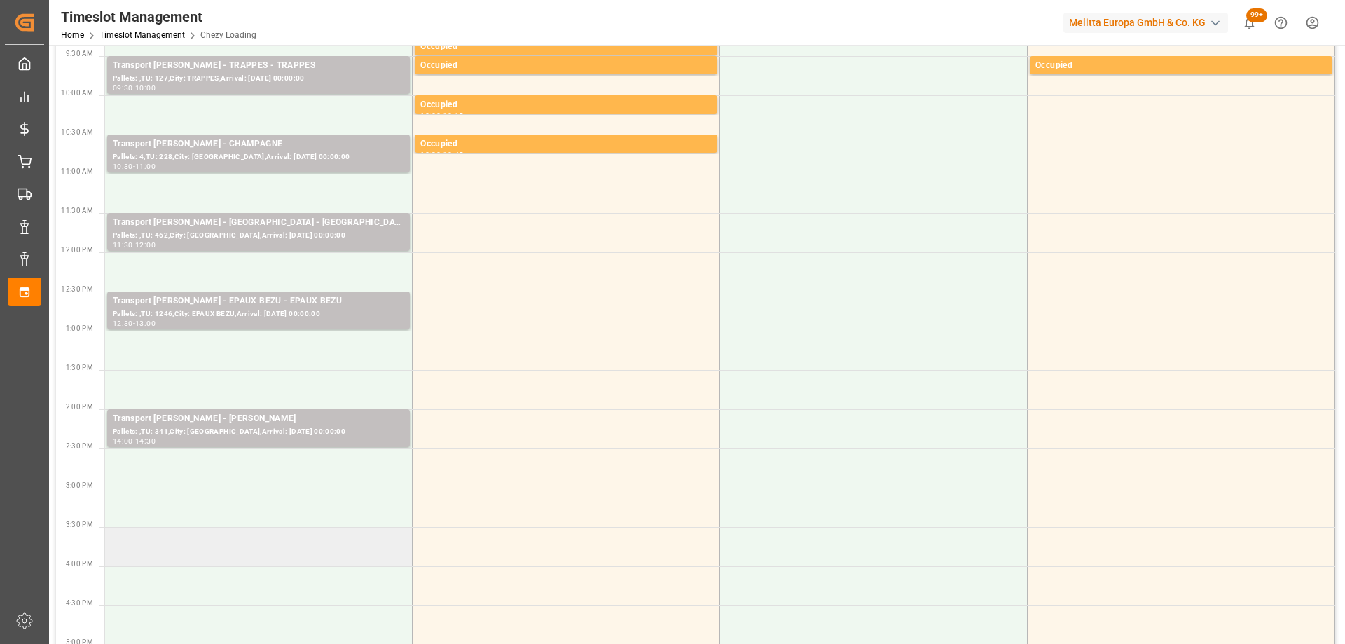
scroll to position [350, 0]
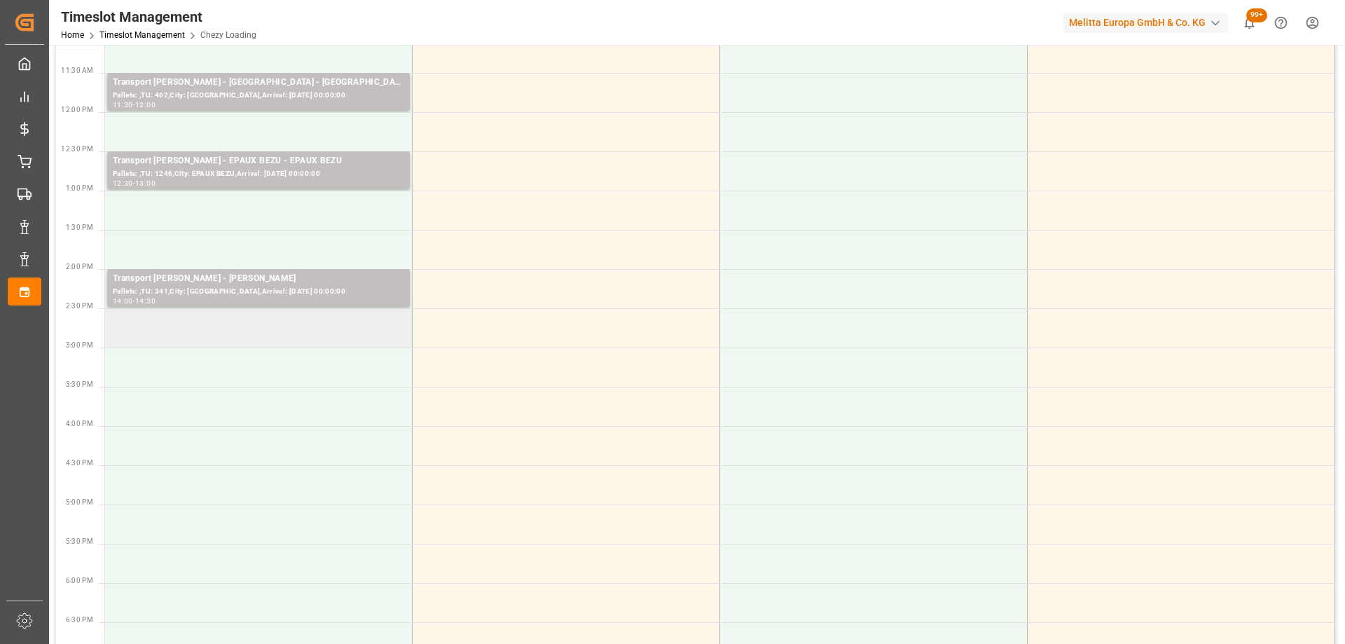
click at [270, 338] on td at bounding box center [258, 327] width 307 height 39
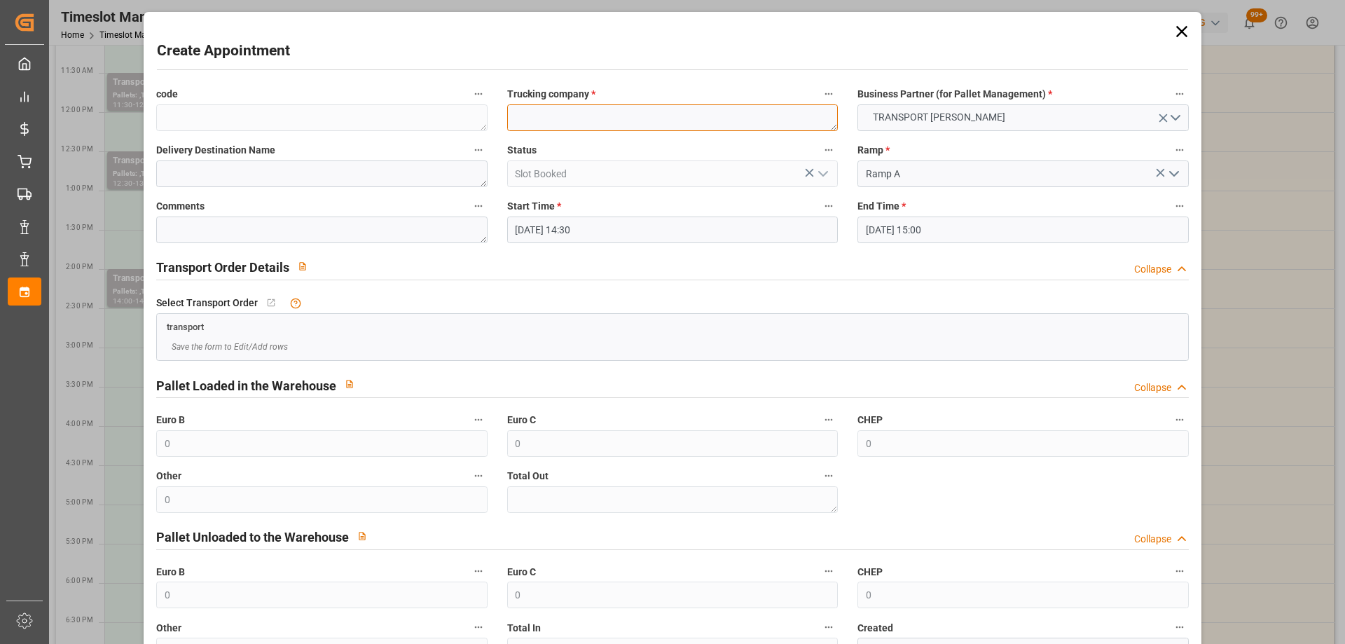
paste textarea "REAU"
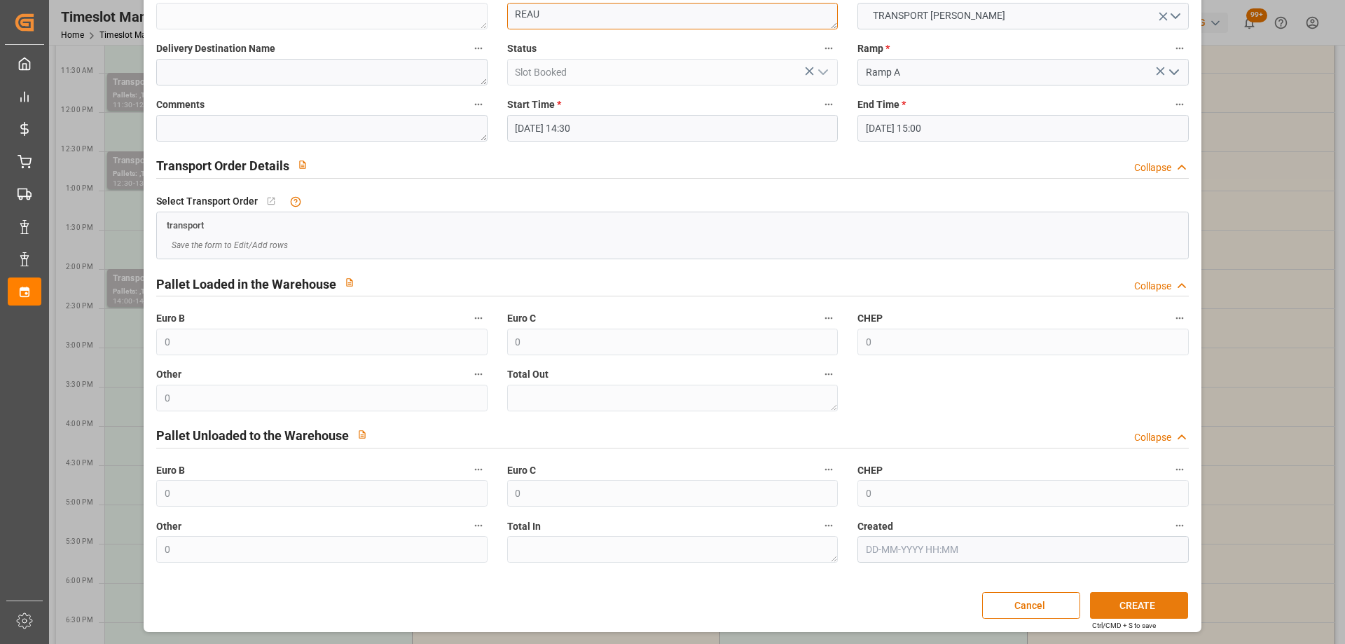
type textarea "REAU"
click at [1126, 599] on button "CREATE" at bounding box center [1139, 605] width 98 height 27
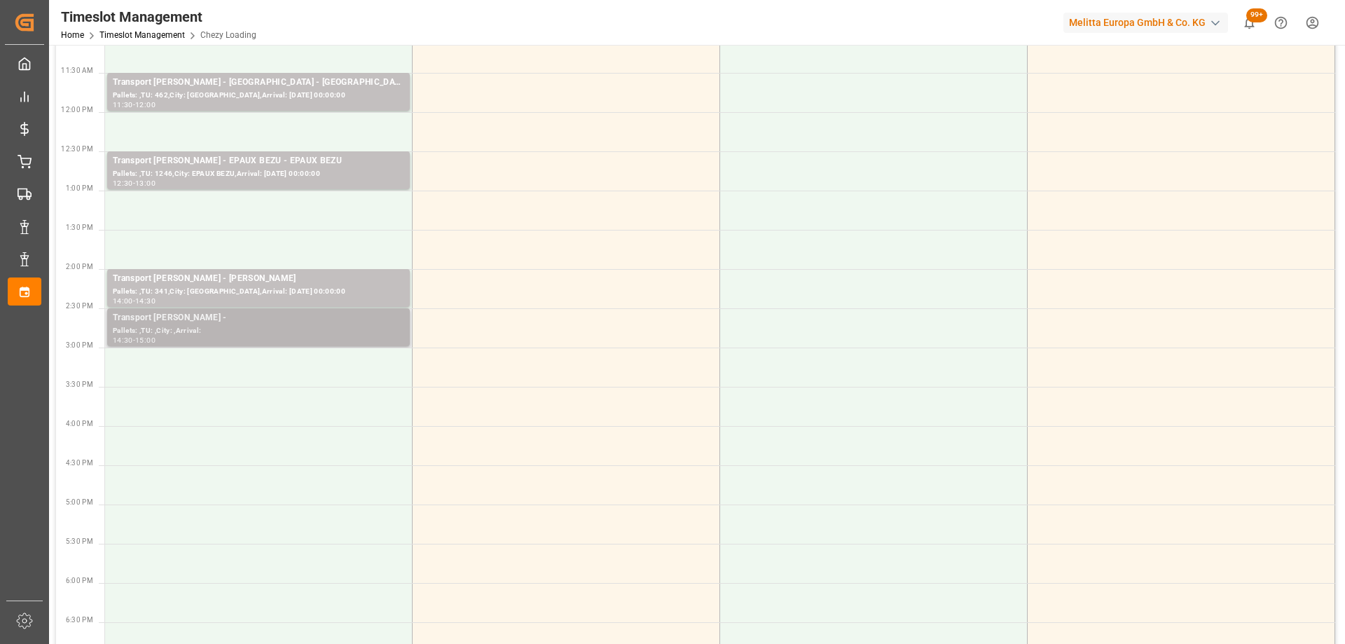
click at [293, 329] on div "Pallets: ,TU: ,City: ,Arrival:" at bounding box center [258, 331] width 291 height 12
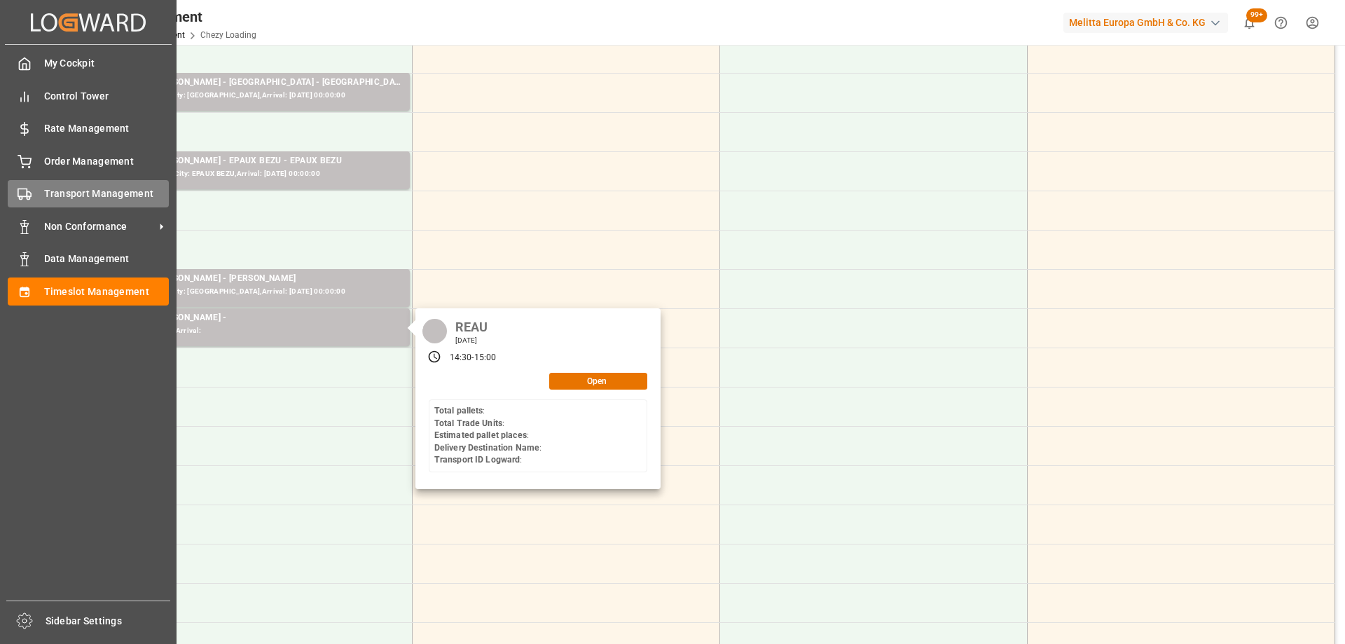
click at [13, 191] on div at bounding box center [20, 193] width 24 height 15
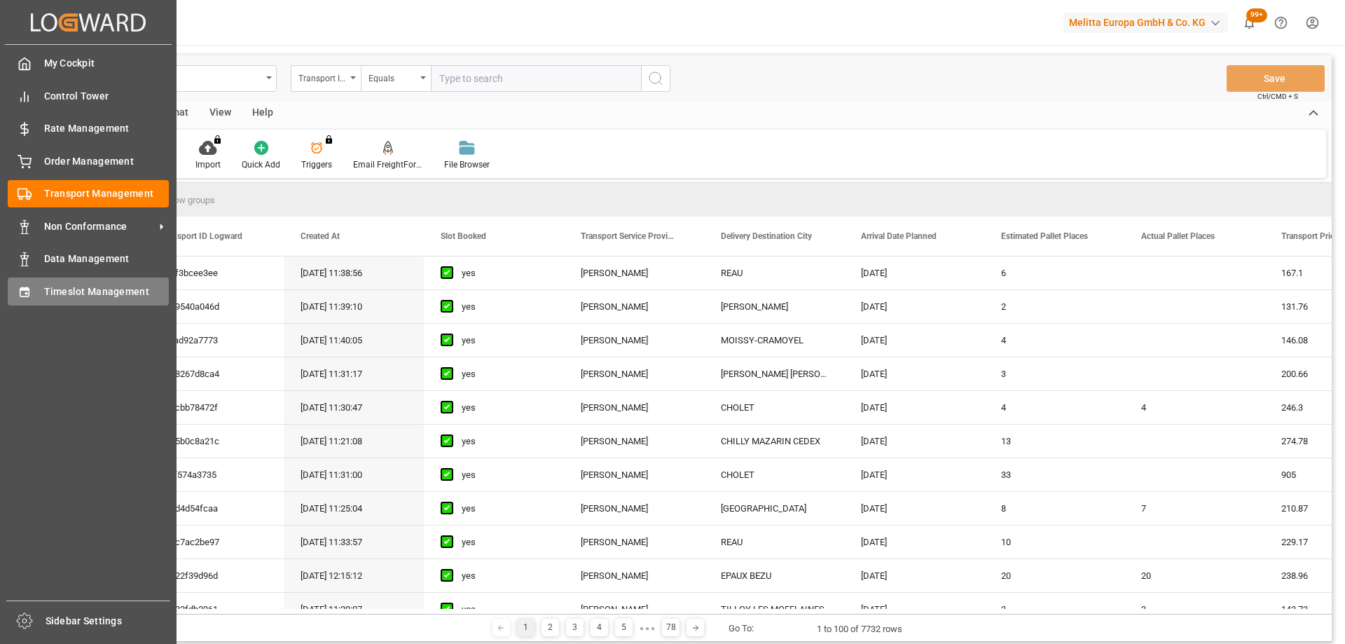
click at [50, 289] on span "Timeslot Management" at bounding box center [106, 291] width 125 height 15
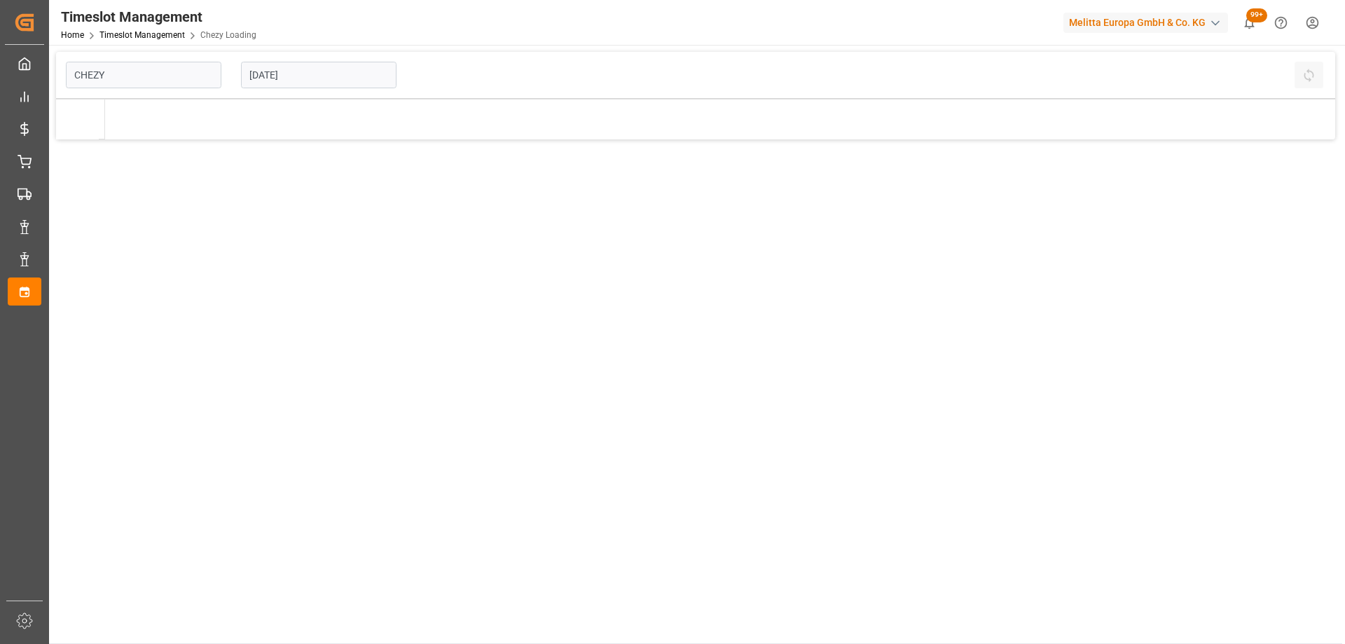
type input "Chezy Loading"
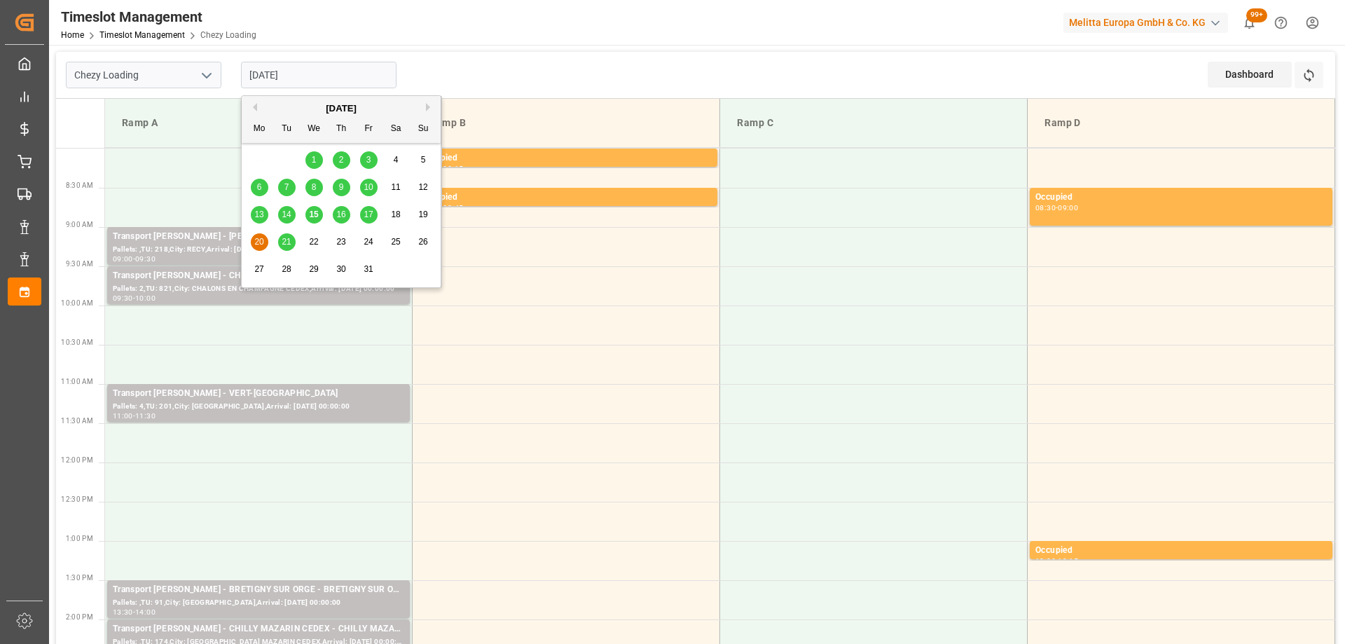
click at [338, 73] on input "[DATE]" at bounding box center [318, 75] width 155 height 27
click at [340, 215] on span "16" at bounding box center [340, 214] width 9 height 10
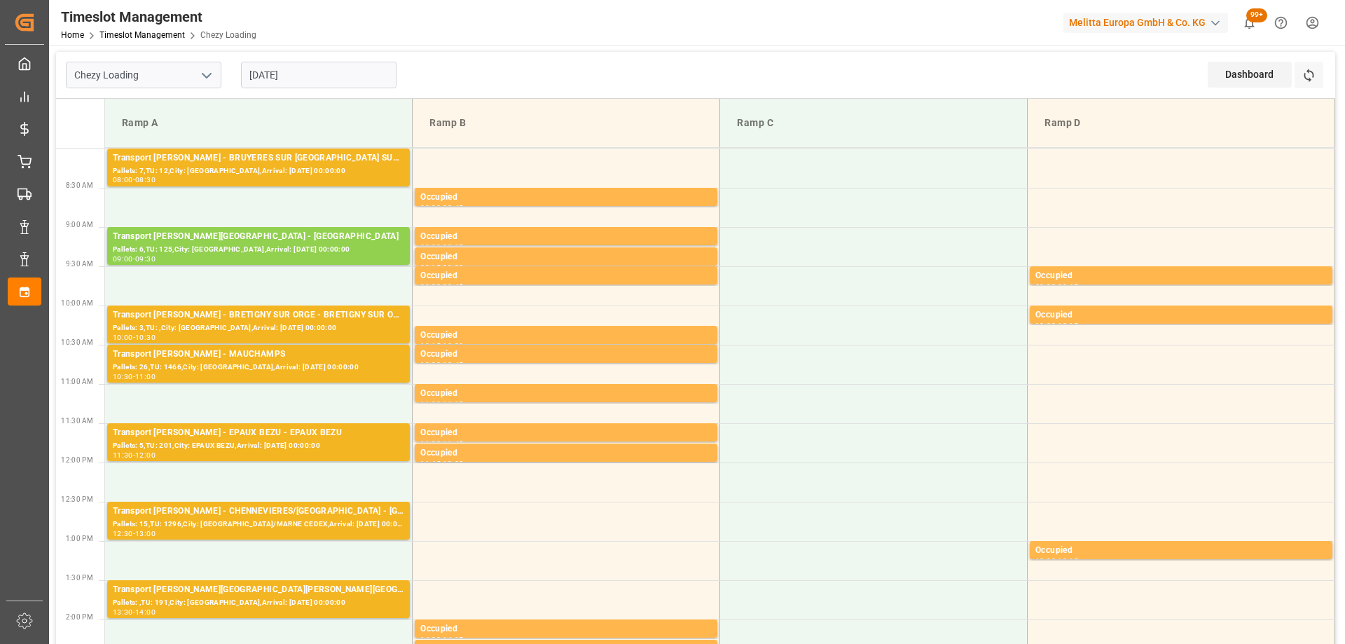
click at [354, 80] on input "[DATE]" at bounding box center [318, 75] width 155 height 27
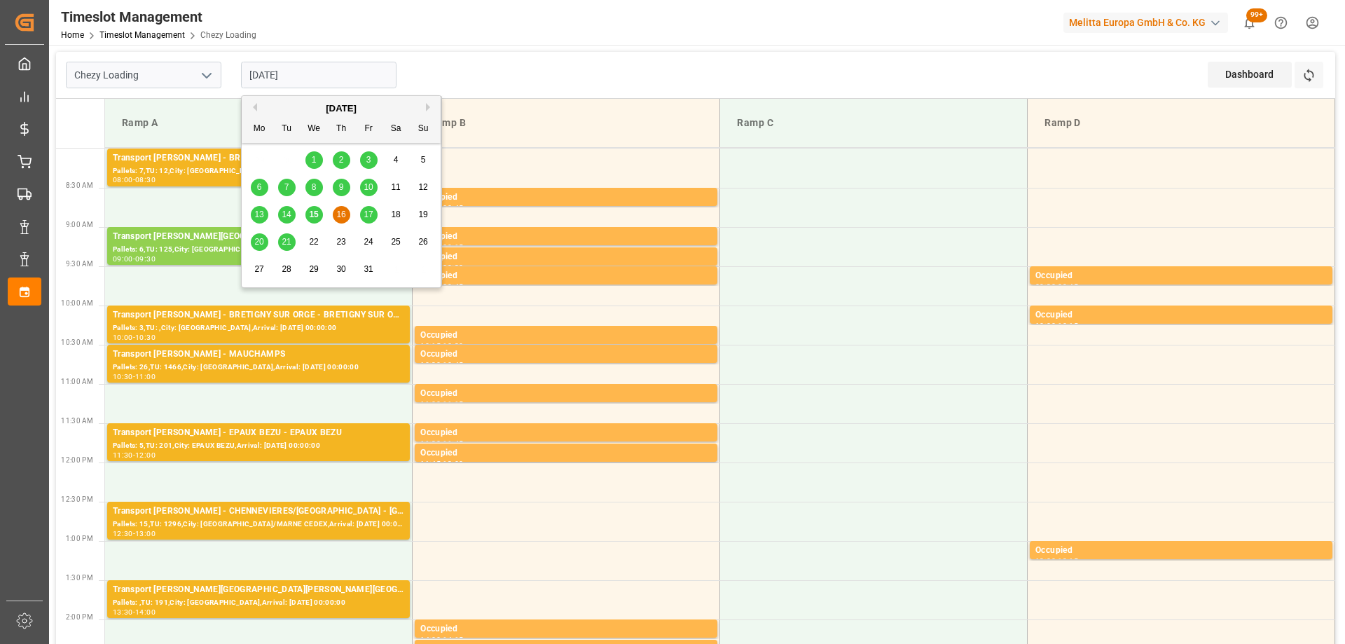
click at [260, 242] on span "20" at bounding box center [258, 242] width 9 height 10
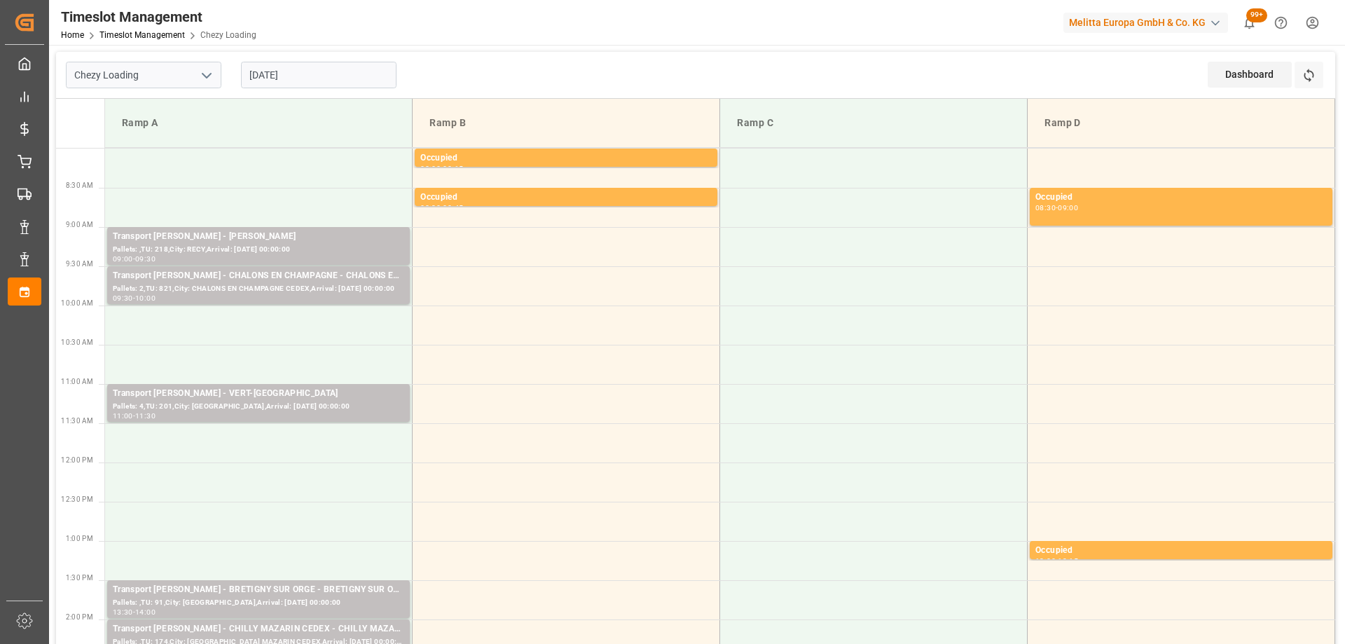
click at [320, 77] on input "[DATE]" at bounding box center [318, 75] width 155 height 27
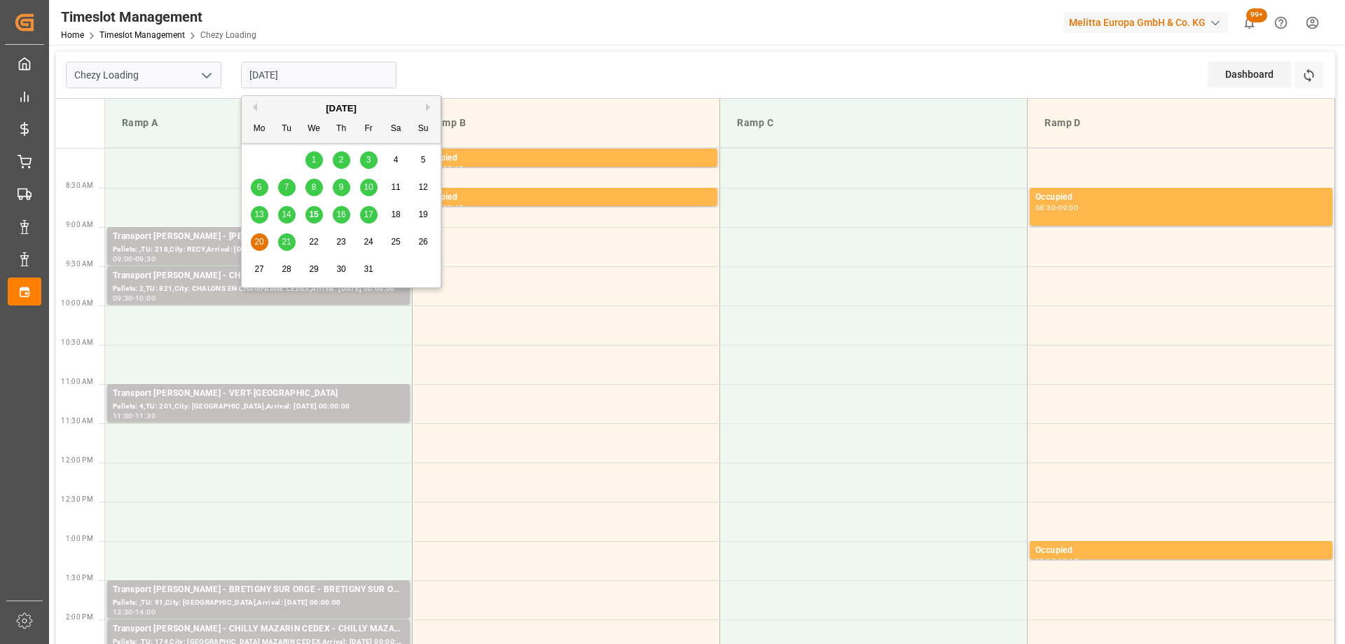
click at [372, 217] on span "17" at bounding box center [368, 214] width 9 height 10
type input "[DATE]"
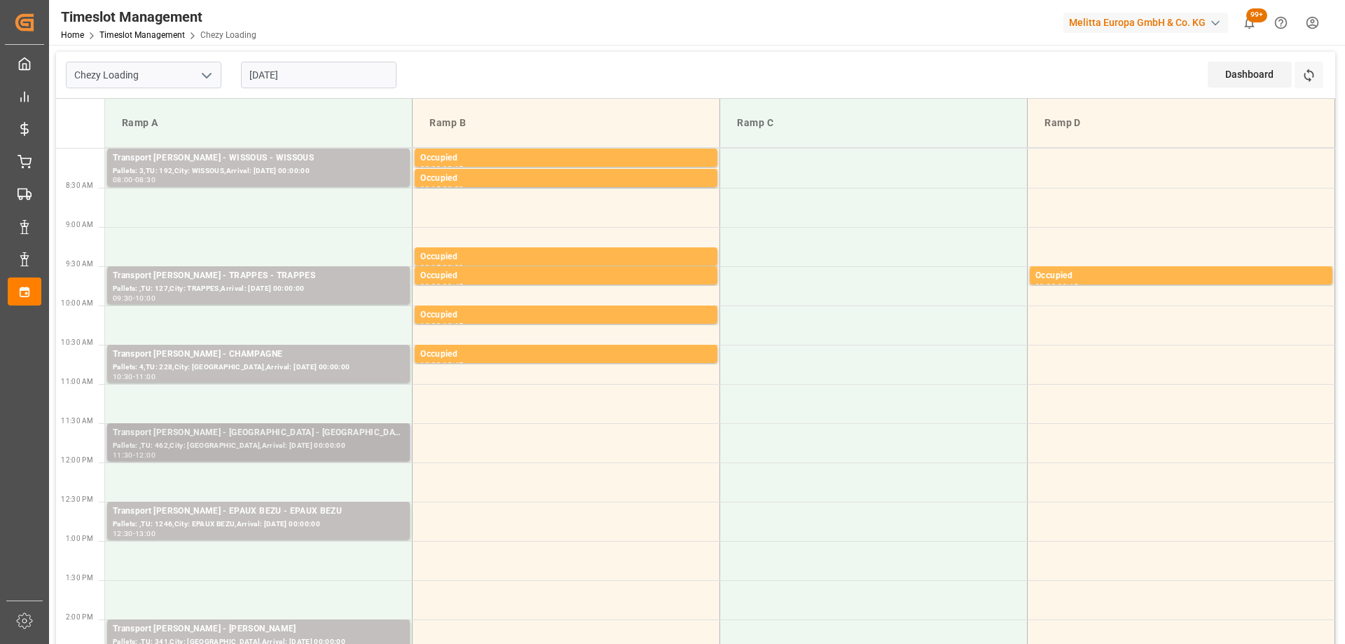
click at [282, 436] on div "Transport [PERSON_NAME] - [GEOGRAPHIC_DATA] - [GEOGRAPHIC_DATA]" at bounding box center [258, 433] width 291 height 14
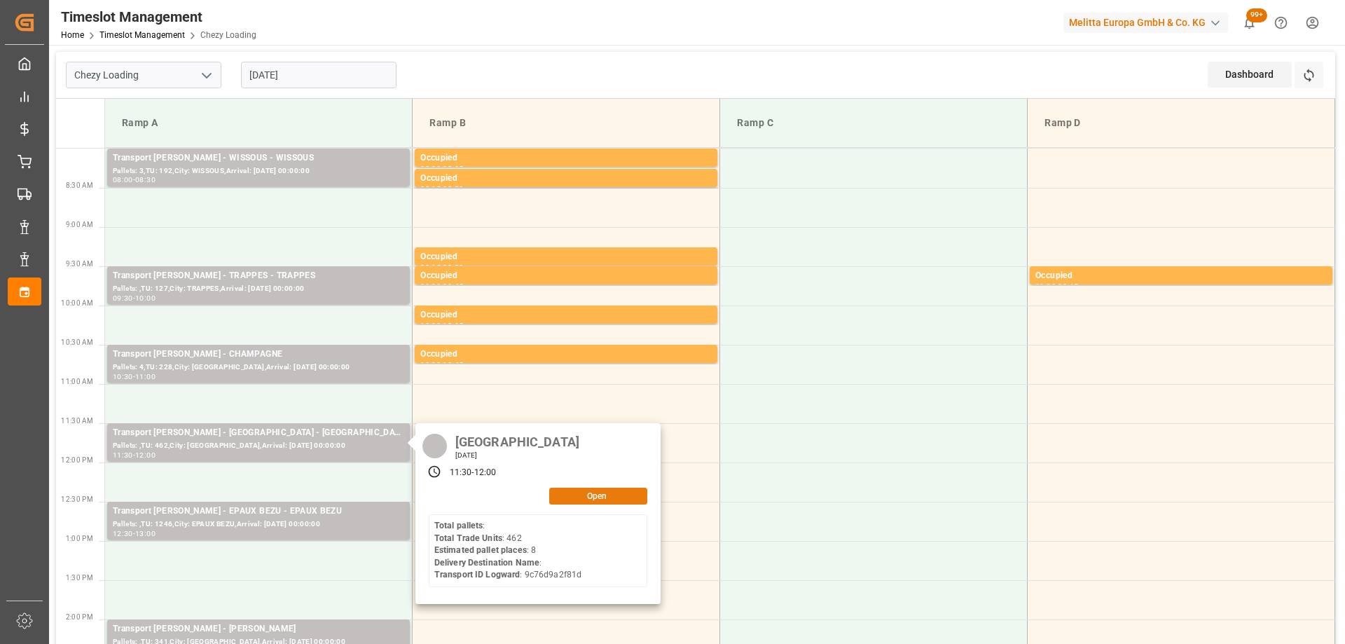
click at [619, 492] on button "Open" at bounding box center [598, 495] width 98 height 17
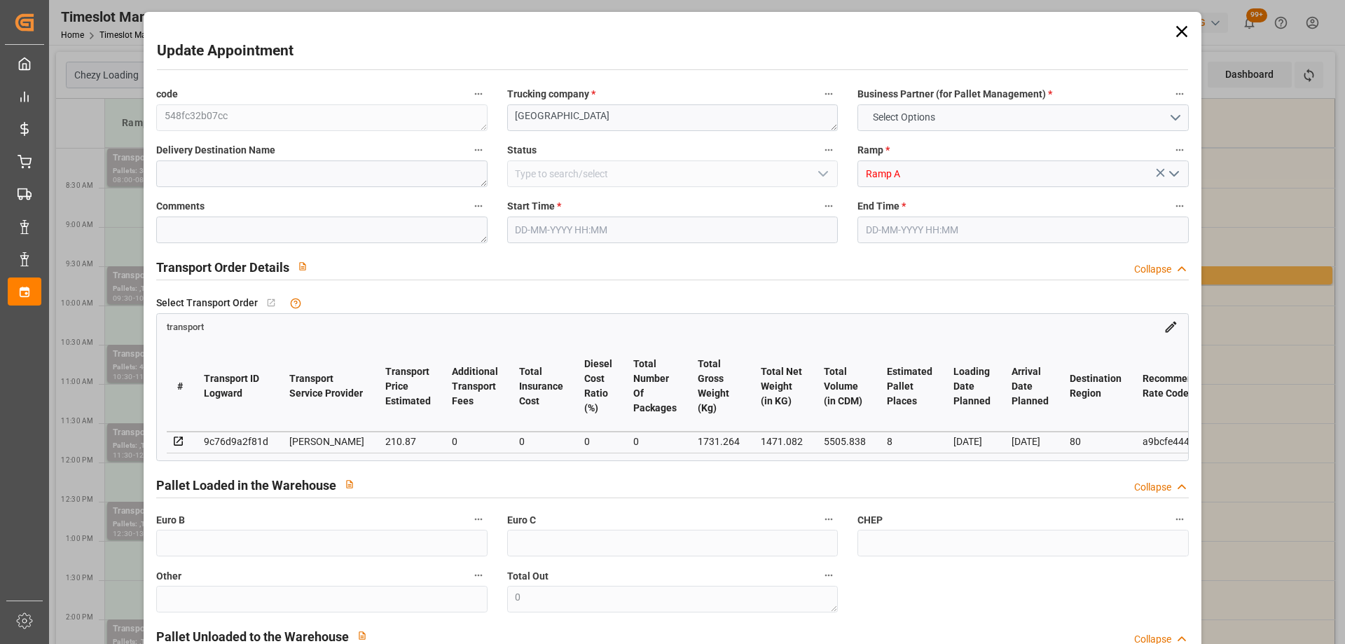
type input "8"
type input "210.87"
type input "0"
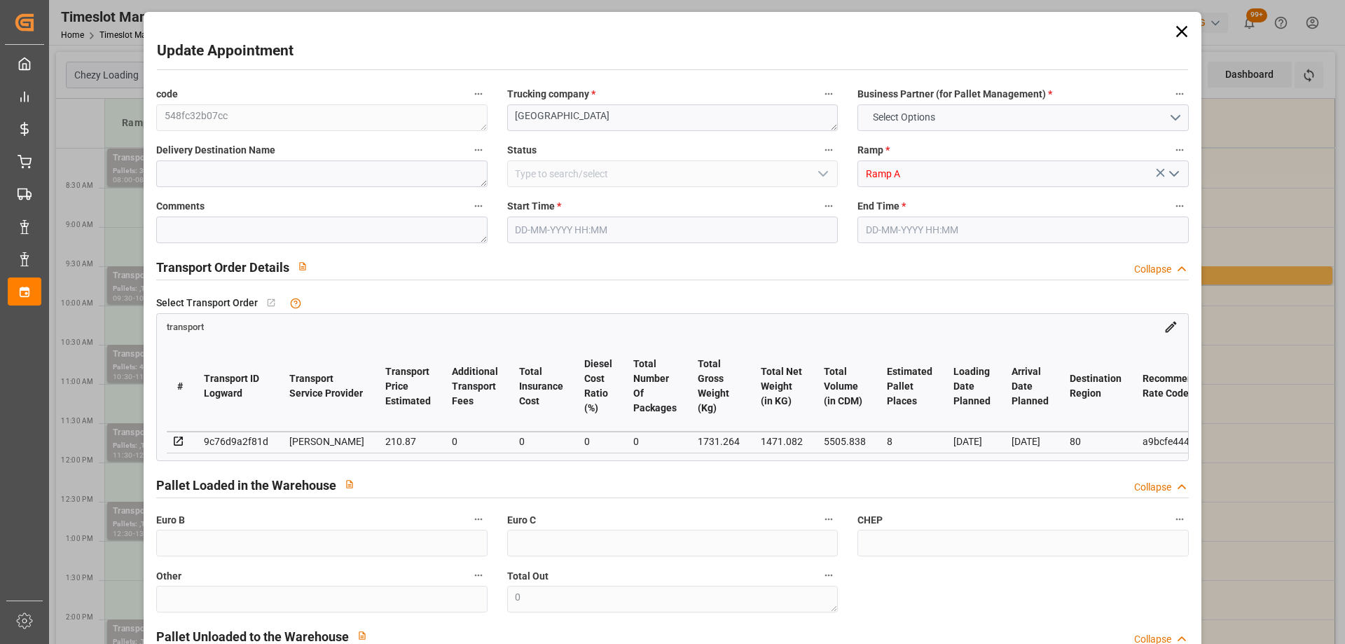
type input "203.7426"
type input "-7.1274"
type input "0"
type input "1471.082"
type input "2375.264"
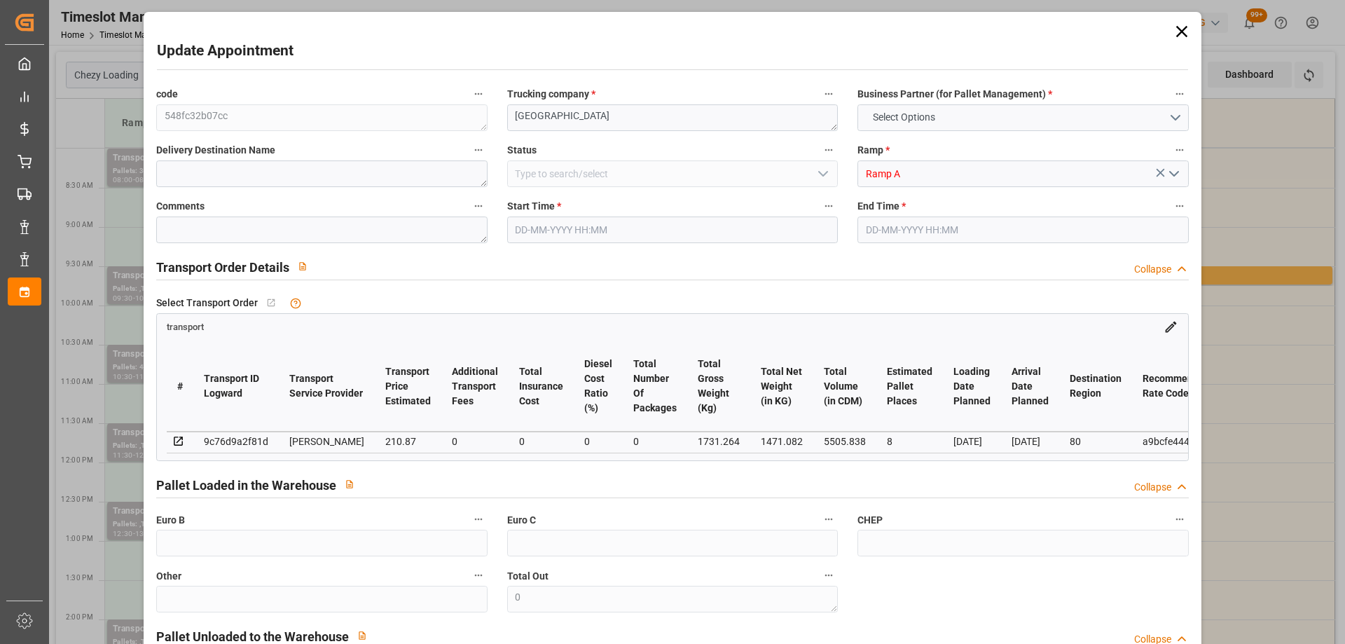
type input "5505.838"
type input "80"
type input "0"
type input "462"
type input "28"
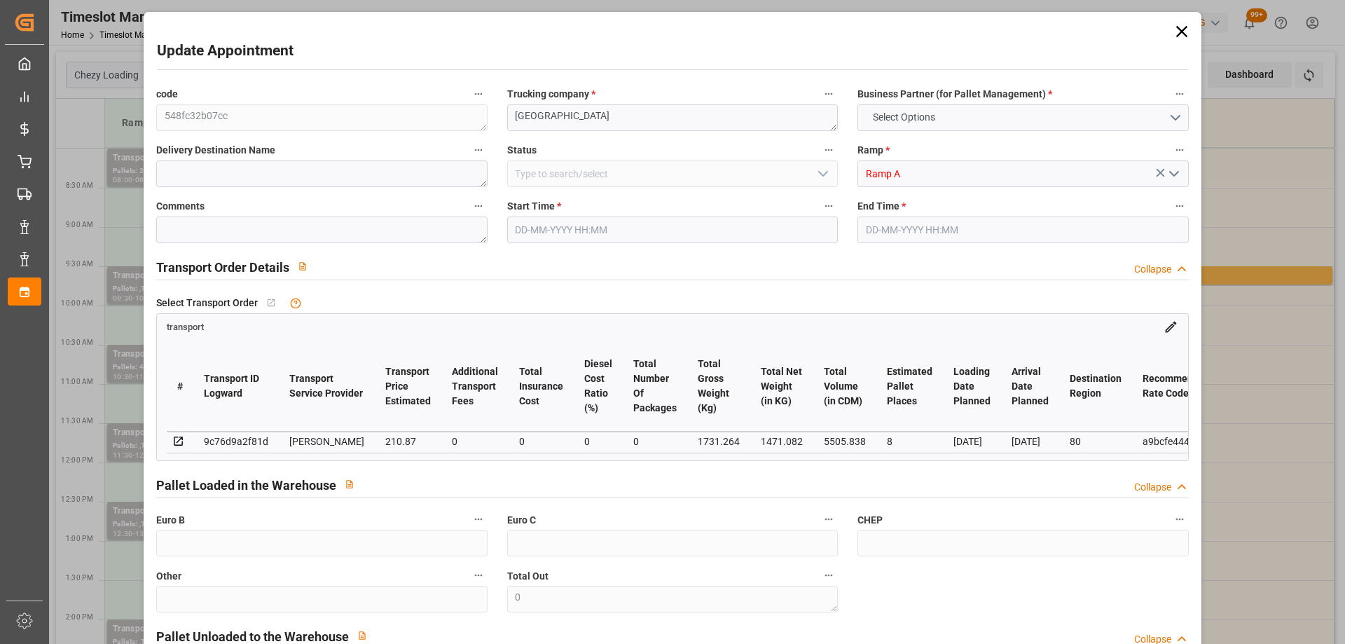
type input "101"
type input "1731.264"
type input "0"
type input "4710.8598"
type input "0"
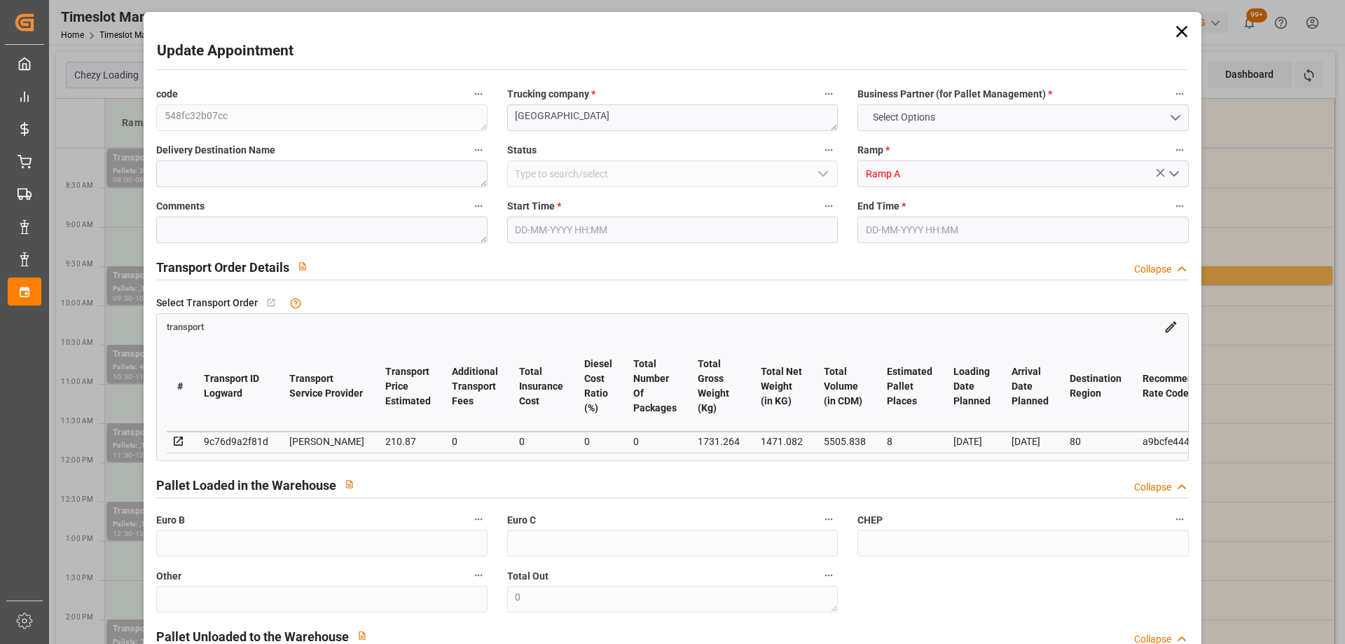
type input "0"
type input "21"
type input "35"
type input "[DATE] 11:30"
type input "[DATE] 12:00"
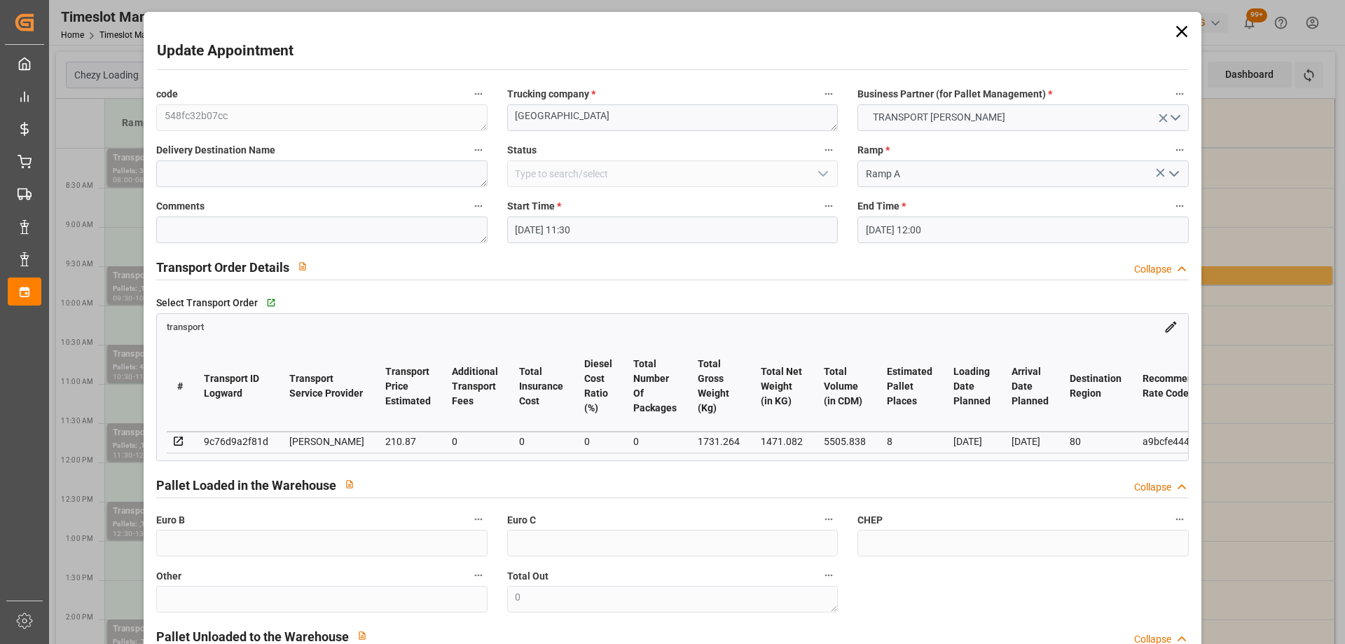
type input "[DATE] 14:24"
type input "[DATE] 11:34"
type input "[DATE]"
click at [638, 227] on input "[DATE] 11:30" at bounding box center [672, 229] width 331 height 27
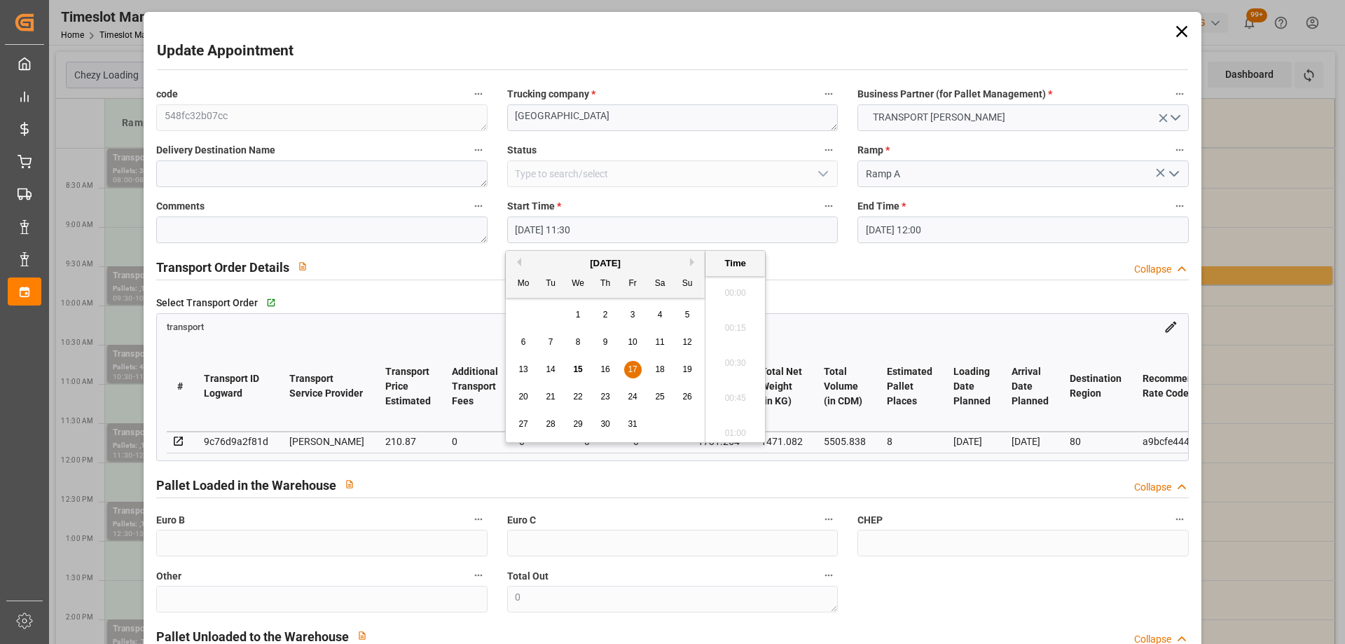
scroll to position [1546, 0]
click at [522, 398] on span "20" at bounding box center [522, 397] width 9 height 10
type input "[DATE] 11:30"
click at [741, 356] on li "11:30" at bounding box center [735, 358] width 60 height 35
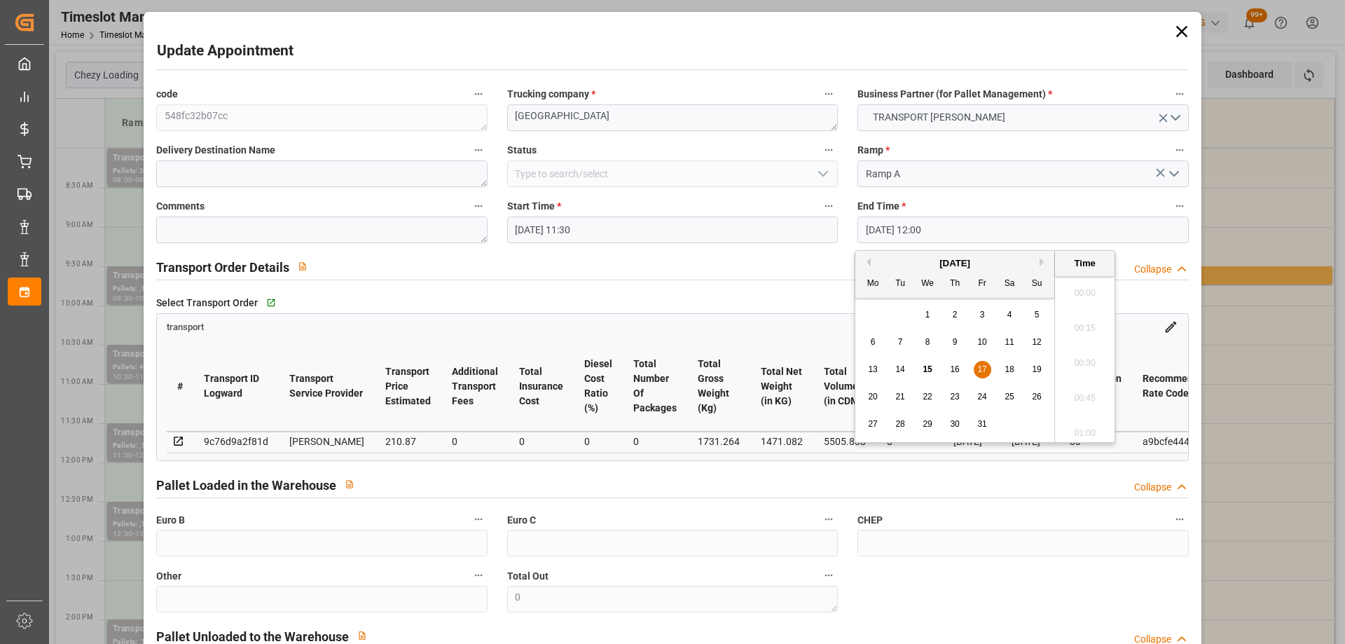
click at [1026, 237] on input "[DATE] 12:00" at bounding box center [1022, 229] width 331 height 27
click at [868, 393] on div "20" at bounding box center [873, 397] width 18 height 17
type input "[DATE] 12:00"
click at [1082, 357] on li "12:00" at bounding box center [1085, 358] width 60 height 35
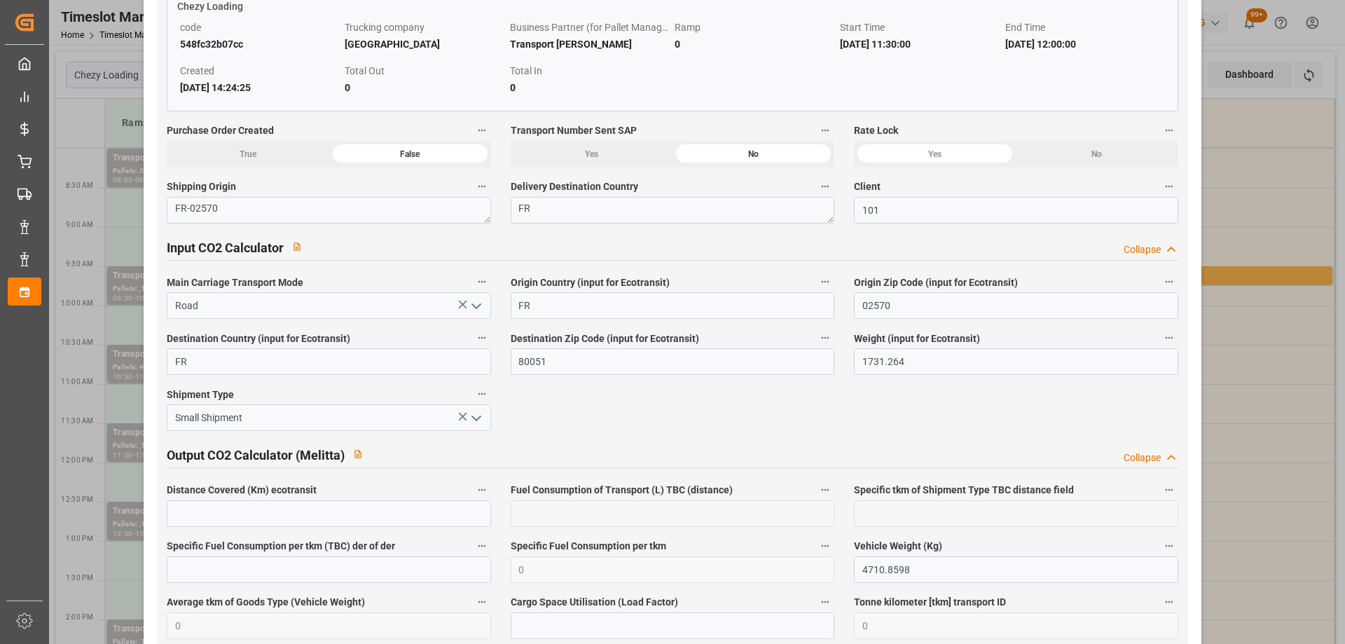
scroll to position [2299, 0]
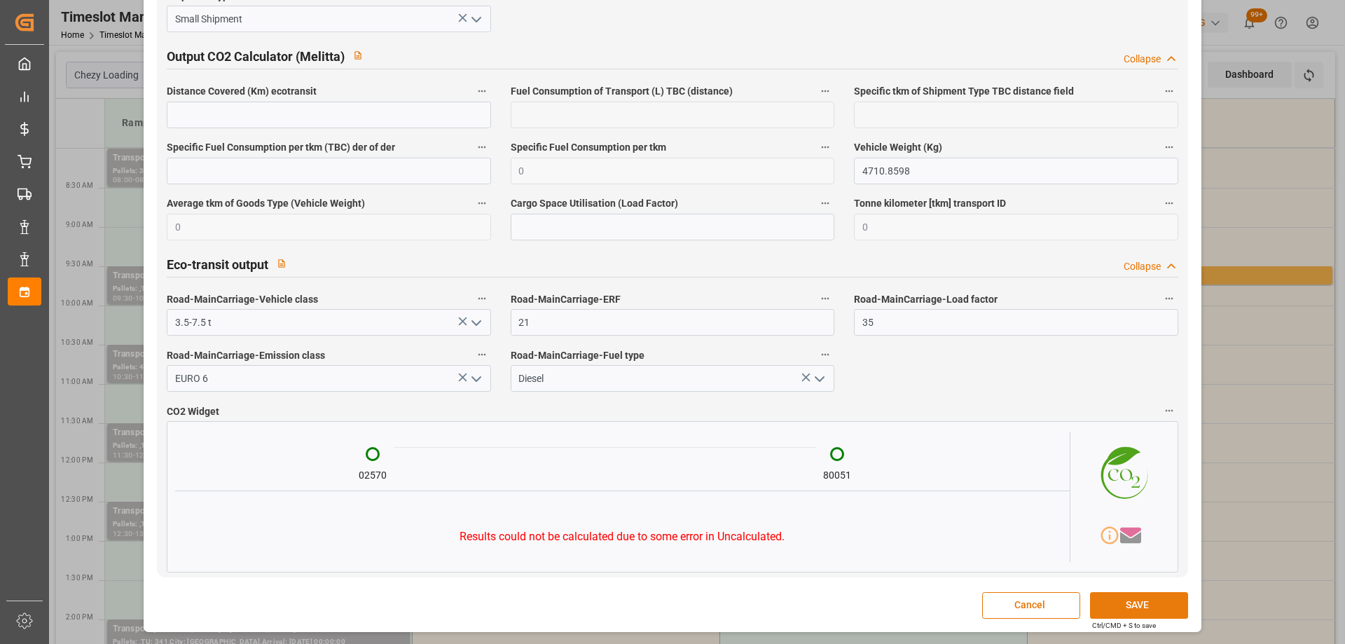
click at [1152, 604] on button "SAVE" at bounding box center [1139, 605] width 98 height 27
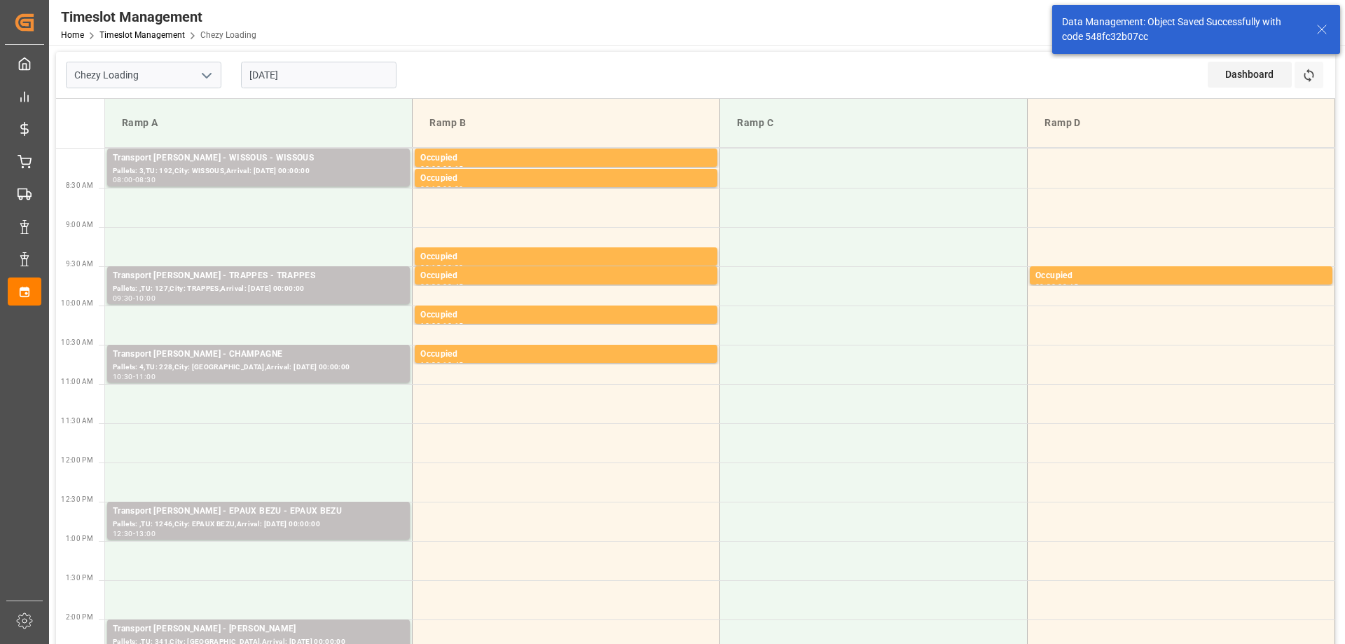
click at [340, 76] on input "[DATE]" at bounding box center [318, 75] width 155 height 27
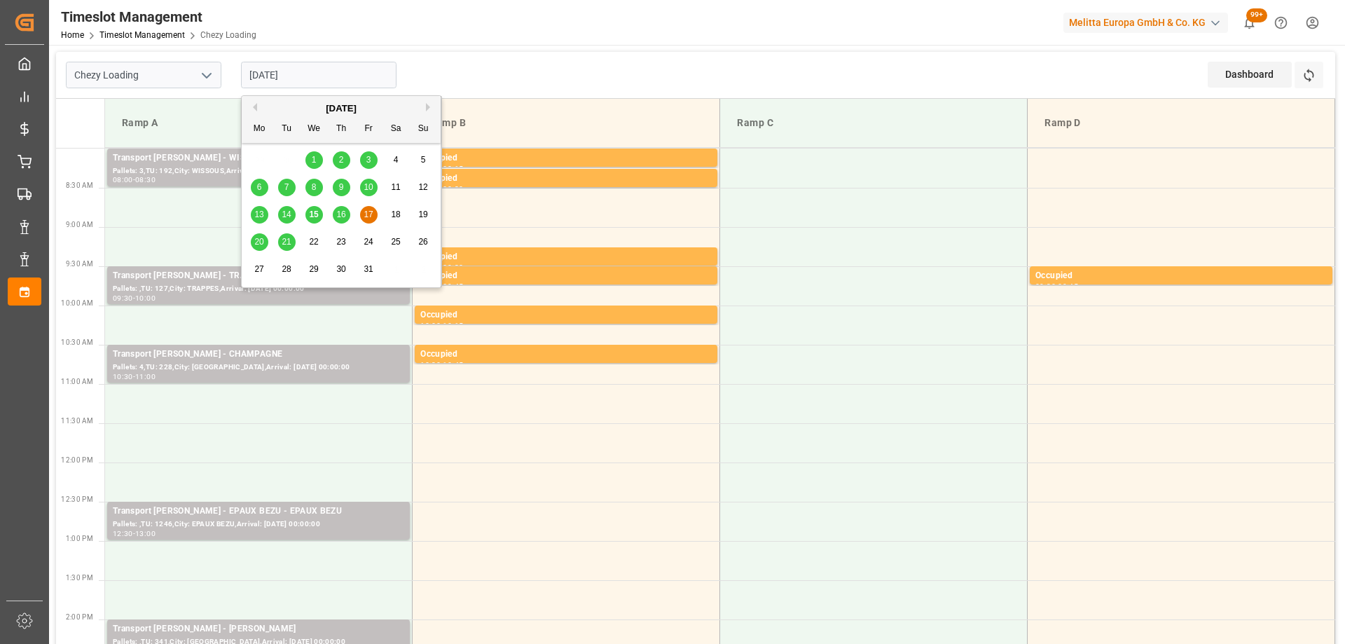
click at [345, 214] on span "16" at bounding box center [340, 214] width 9 height 10
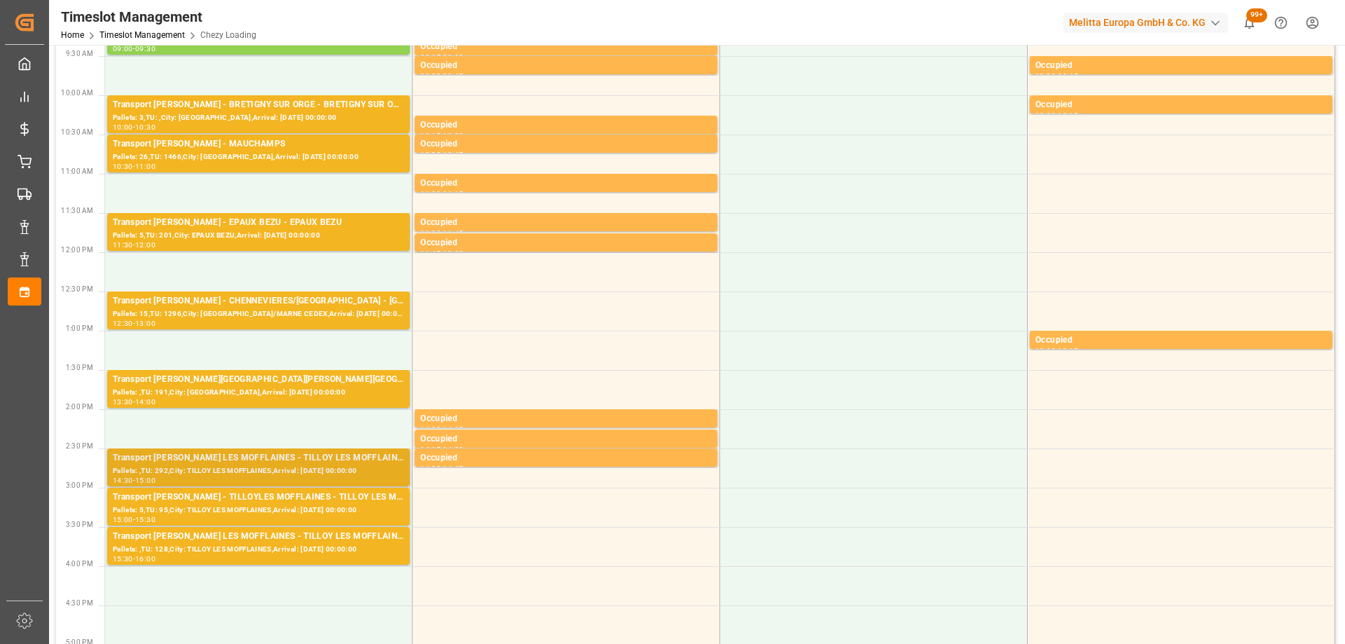
scroll to position [0, 0]
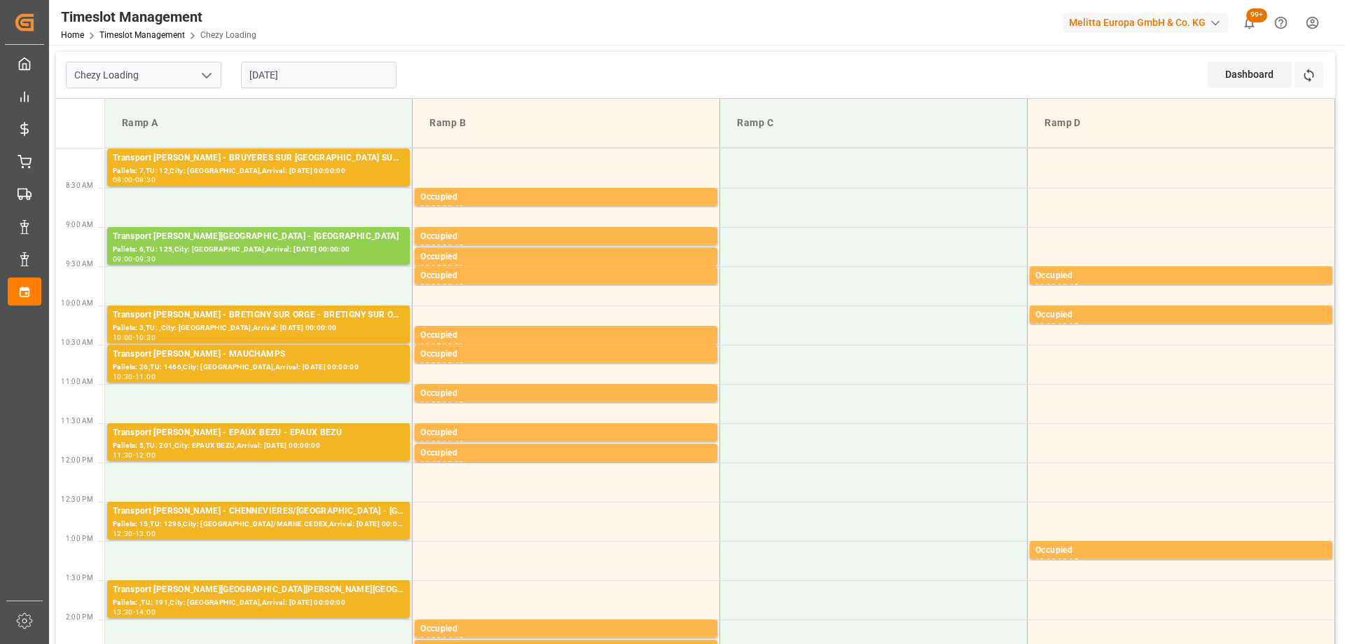
click at [335, 82] on input "[DATE]" at bounding box center [318, 75] width 155 height 27
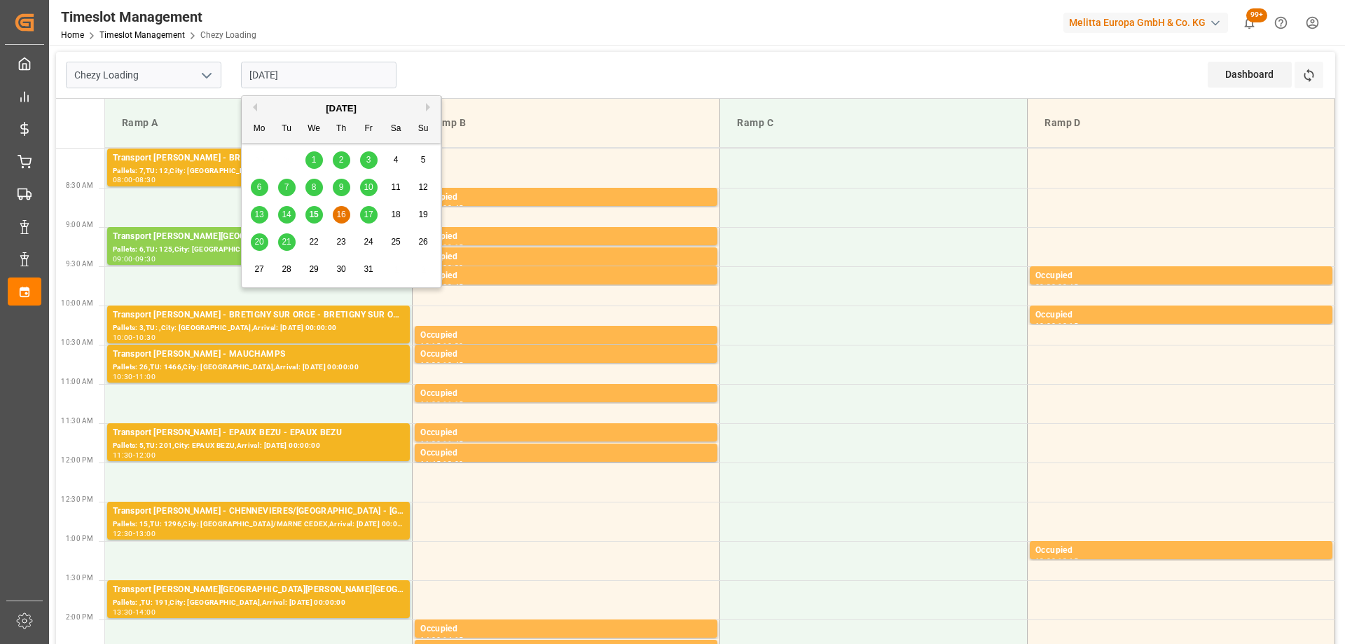
click at [369, 211] on span "17" at bounding box center [368, 214] width 9 height 10
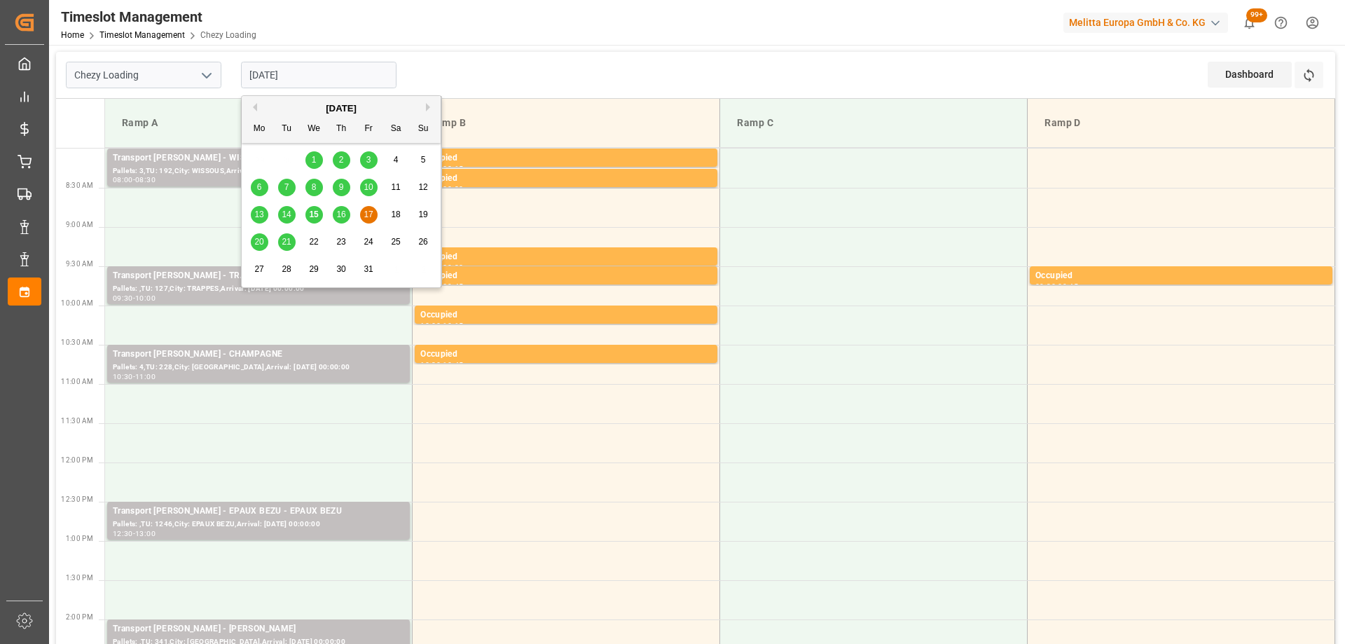
click at [357, 74] on input "[DATE]" at bounding box center [318, 75] width 155 height 27
click at [261, 239] on span "20" at bounding box center [258, 242] width 9 height 10
type input "[DATE]"
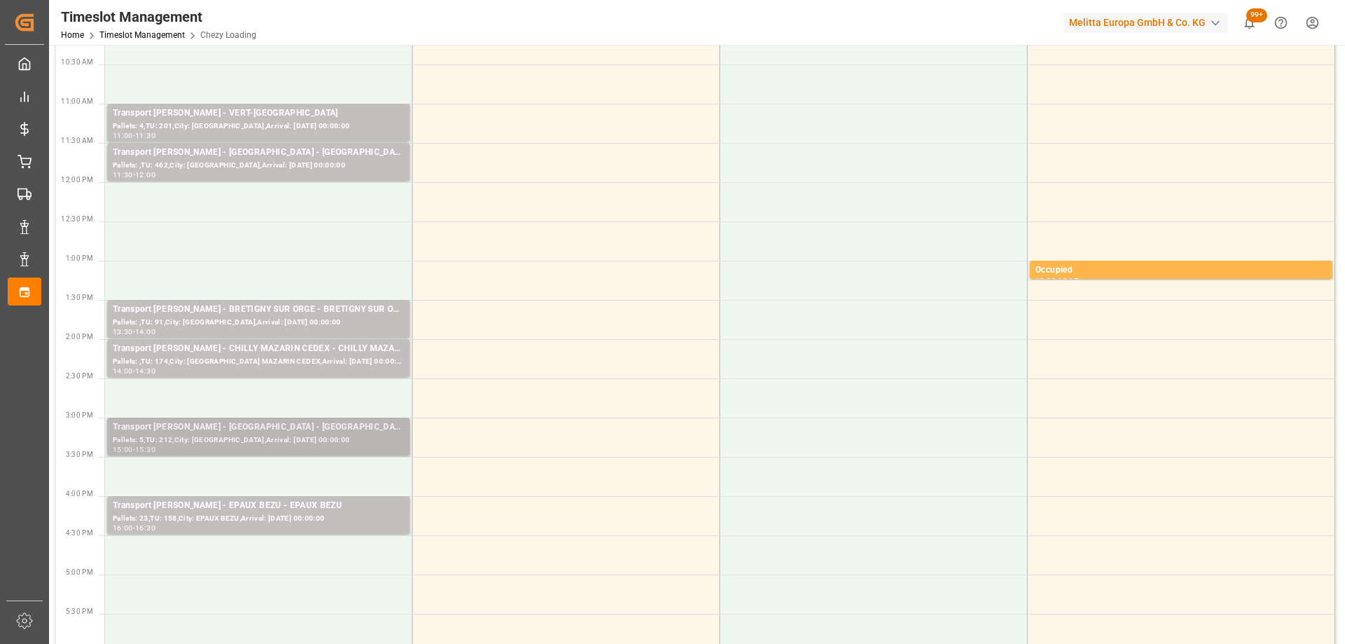
scroll to position [350, 0]
